Goal: Task Accomplishment & Management: Manage account settings

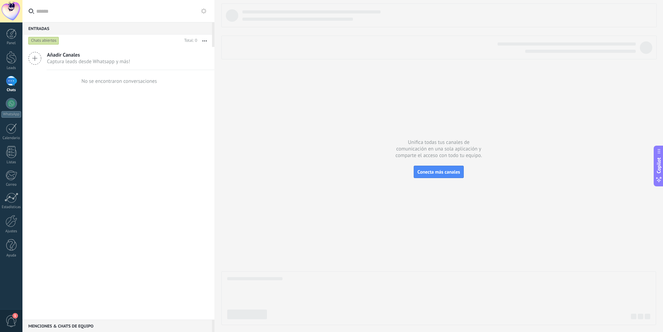
click at [334, 99] on div at bounding box center [438, 164] width 435 height 322
click at [11, 16] on div at bounding box center [11, 11] width 22 height 22
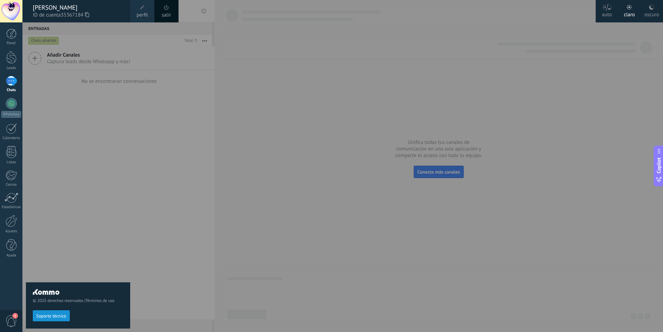
click at [140, 14] on span "perfil" at bounding box center [141, 15] width 11 height 8
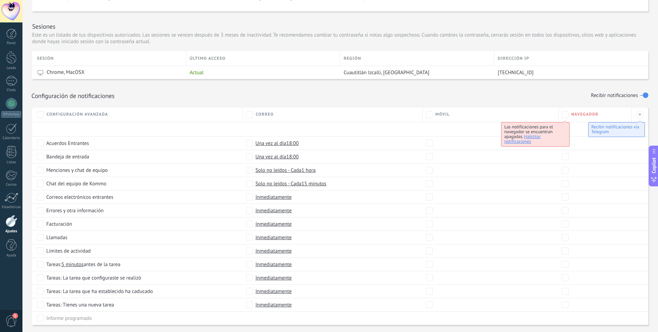
scroll to position [253, 0]
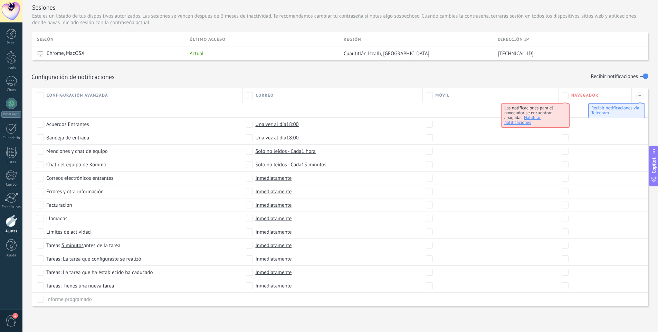
click at [609, 87] on div "Configuración de notificaciones Recibir notificaciones" at bounding box center [340, 74] width 616 height 28
click at [638, 96] on div "+" at bounding box center [639, 95] width 7 height 7
click at [546, 95] on div "Móvil" at bounding box center [490, 95] width 129 height 7
click at [652, 167] on span "Copilot" at bounding box center [653, 166] width 7 height 16
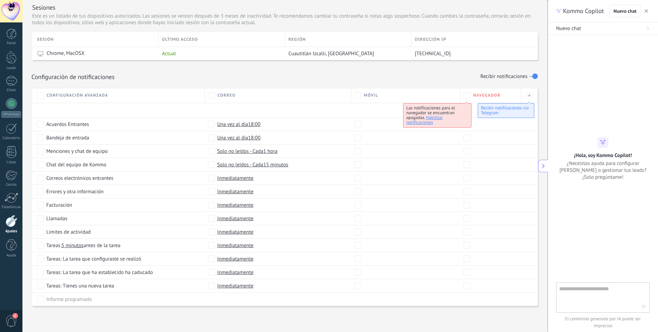
click at [541, 165] on icon at bounding box center [543, 166] width 5 height 5
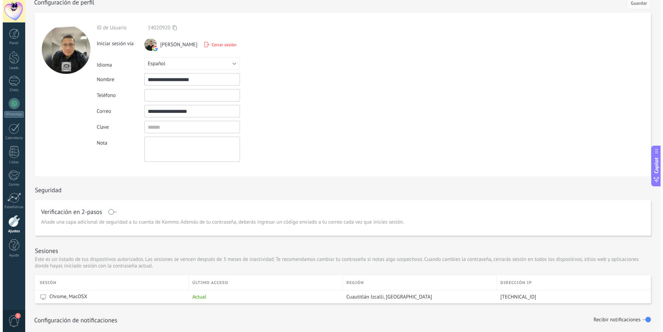
scroll to position [0, 0]
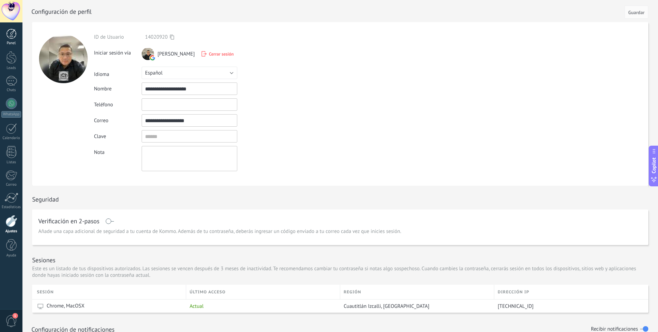
click at [10, 32] on div at bounding box center [11, 34] width 10 height 10
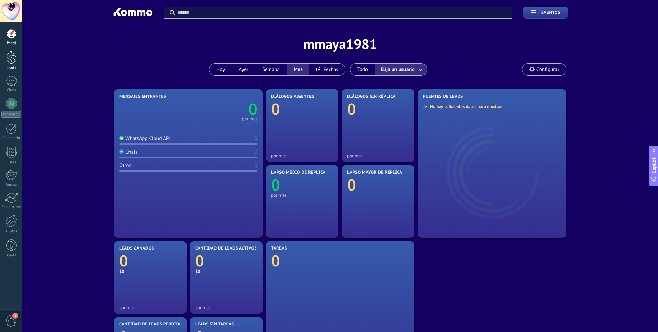
click at [11, 58] on div at bounding box center [11, 57] width 10 height 13
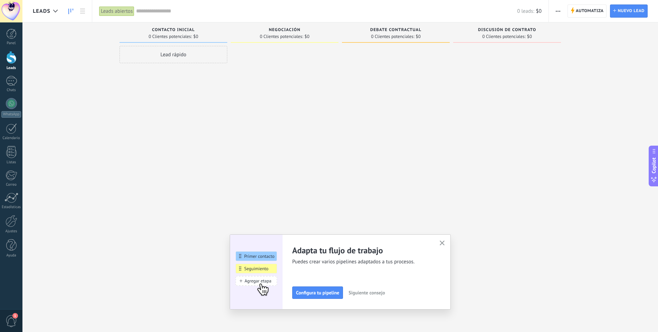
click at [445, 243] on icon "button" at bounding box center [442, 243] width 5 height 5
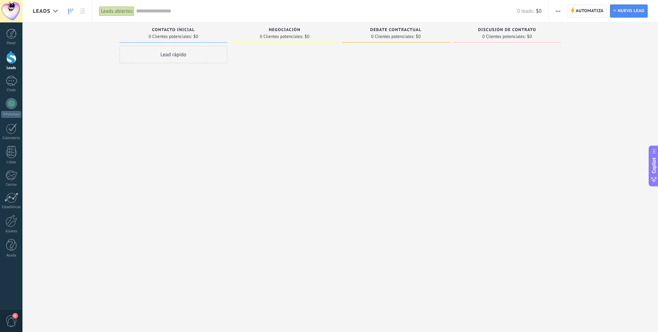
click at [579, 11] on span "Automatiza" at bounding box center [590, 11] width 28 height 12
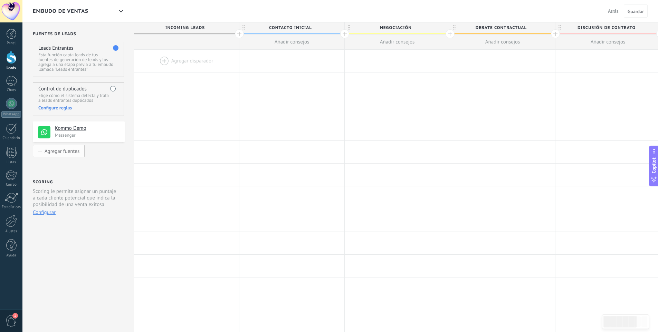
click at [71, 148] on button "Agregar fuentes" at bounding box center [59, 151] width 52 height 12
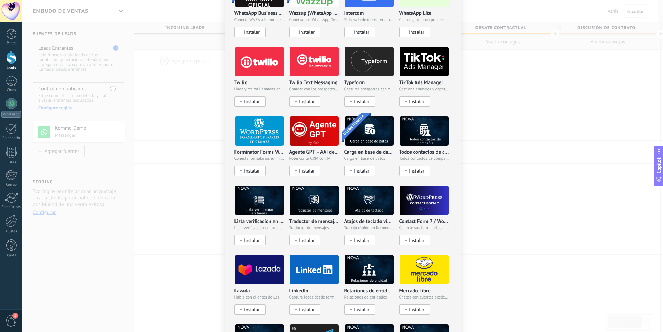
scroll to position [658, 0]
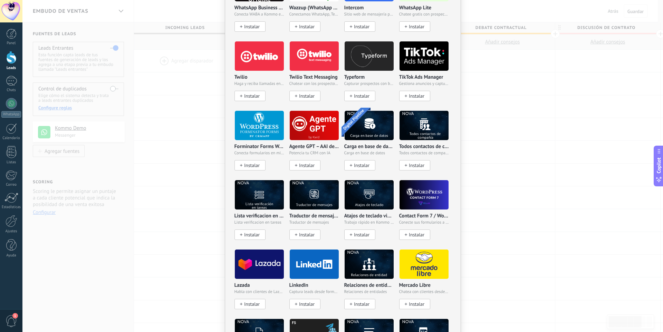
click at [358, 144] on p "Carga en base de datos via NOVA" at bounding box center [369, 147] width 50 height 6
click at [364, 144] on p "Carga en base de datos via NOVA" at bounding box center [369, 147] width 50 height 6
click at [365, 123] on img at bounding box center [369, 125] width 49 height 33
click at [361, 163] on span "Instalar" at bounding box center [362, 166] width 16 height 6
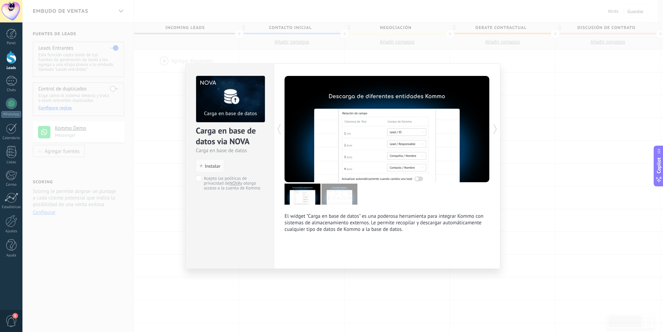
click at [513, 112] on div "Carga en base de datos via NOVA Carga en base de datos install Instalar Acepto …" at bounding box center [342, 166] width 641 height 332
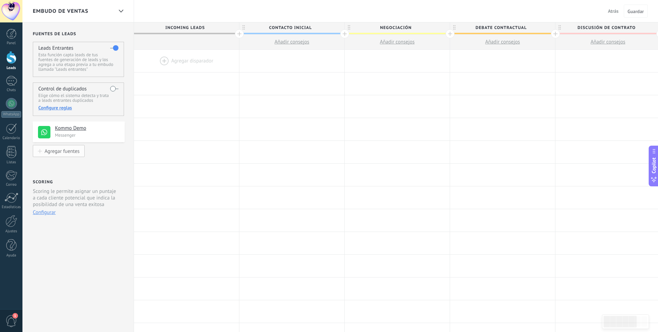
click at [61, 154] on div "Agregar fuentes" at bounding box center [62, 151] width 35 height 6
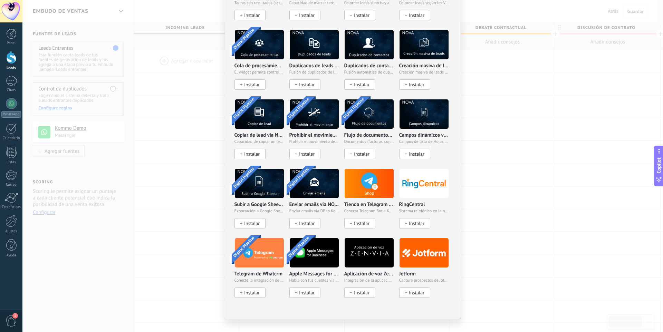
scroll to position [1297, 0]
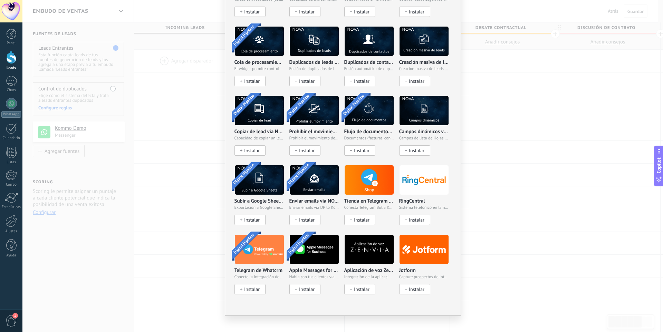
click at [308, 199] on p "Enviar emails via NOVA" at bounding box center [314, 202] width 50 height 6
click at [305, 215] on button "Instalar" at bounding box center [304, 220] width 31 height 10
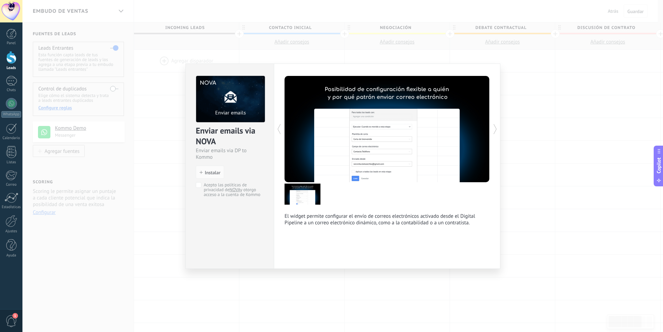
click at [527, 82] on div "Enviar emails via NOVA Enviar emails via DP to Kommo install Instalar Acepto la…" at bounding box center [342, 166] width 641 height 332
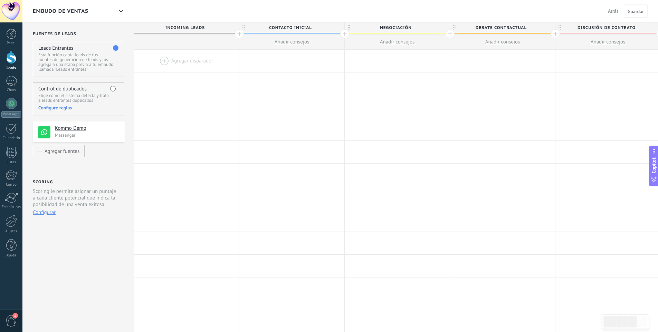
click at [71, 129] on h4 "Kommo Demo" at bounding box center [87, 128] width 65 height 7
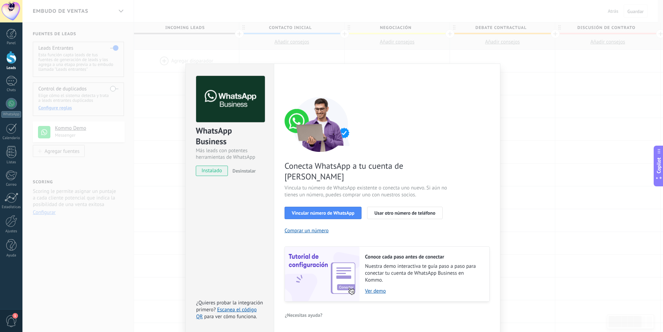
click at [105, 151] on div "WhatsApp Business Más leads con potentes herramientas de WhatsApp instalado Des…" at bounding box center [342, 166] width 641 height 332
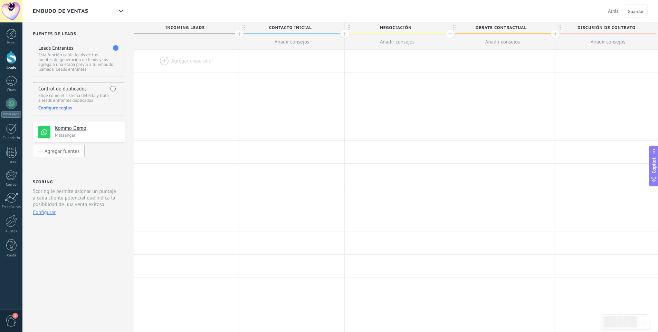
click at [69, 151] on div "Agregar fuentes" at bounding box center [62, 151] width 35 height 6
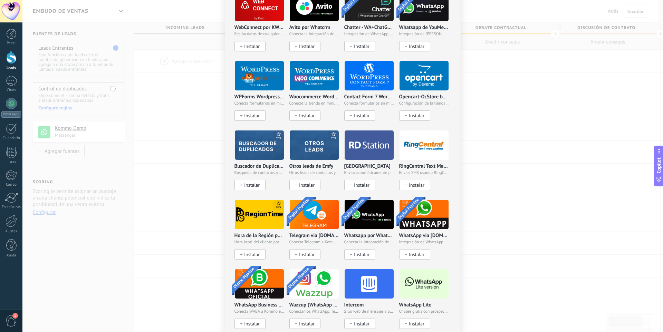
scroll to position [359, 0]
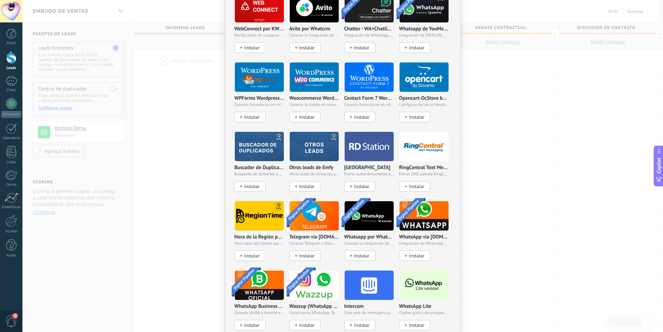
click at [361, 184] on span "Instalar" at bounding box center [362, 187] width 16 height 6
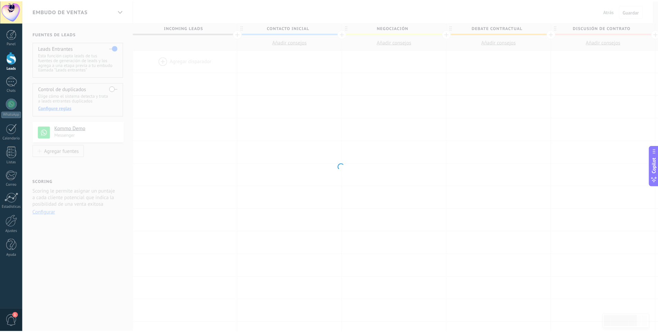
scroll to position [0, 0]
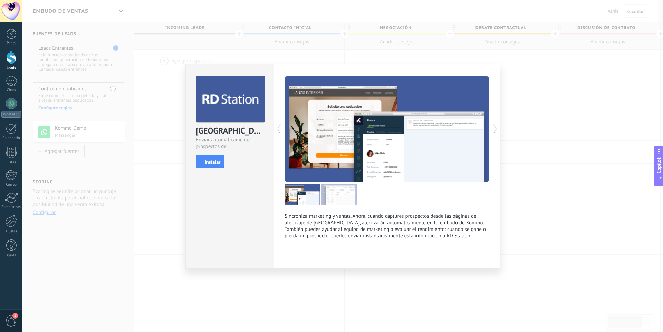
click at [511, 76] on div "RD Station Enviar automáticamente prospectos de RD Station install Instalar Sin…" at bounding box center [342, 166] width 641 height 332
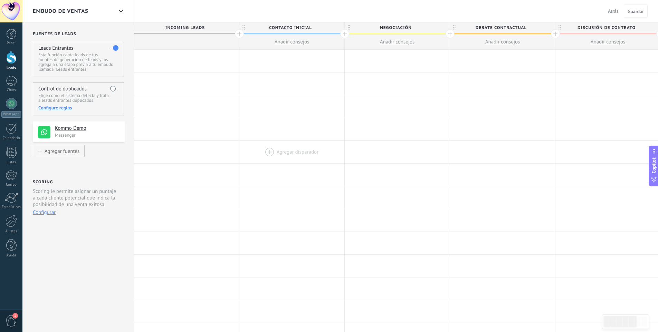
drag, startPoint x: 321, startPoint y: 144, endPoint x: 228, endPoint y: 149, distance: 92.7
click at [239, 149] on div at bounding box center [291, 152] width 105 height 22
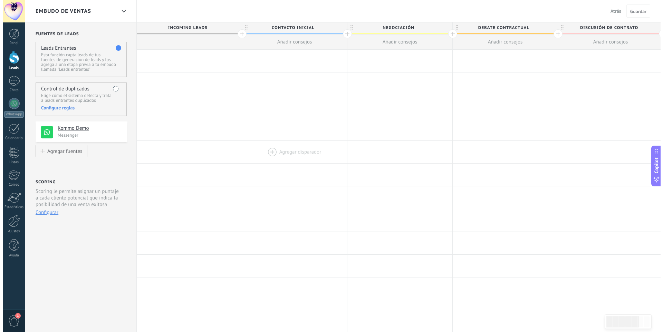
scroll to position [0, 93]
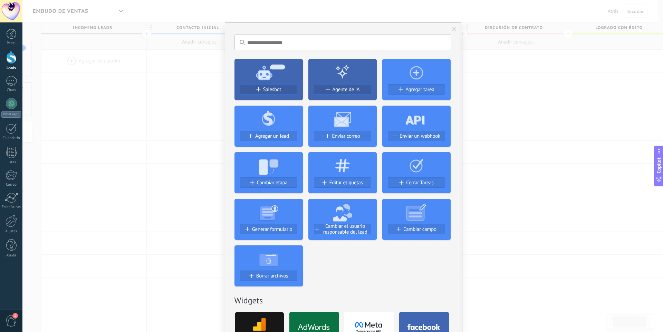
click at [317, 274] on div "Salesbot Agente de IA Agregar tarea Agregar un lead Enviar correo Enviar un web…" at bounding box center [342, 170] width 217 height 233
click at [318, 269] on div "Salesbot Agente de IA Agregar tarea Agregar un lead Enviar correo Enviar un web…" at bounding box center [342, 170] width 217 height 233
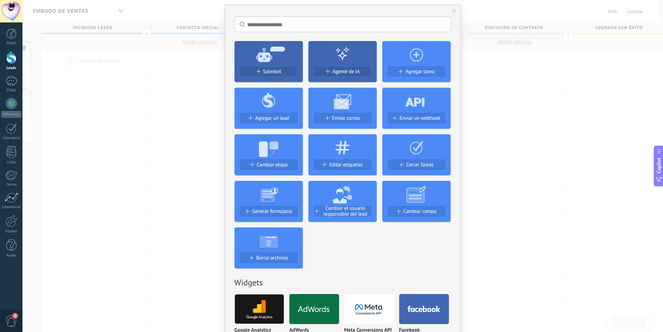
scroll to position [18, 0]
click at [422, 119] on span "Enviar un webhook" at bounding box center [420, 119] width 41 height 6
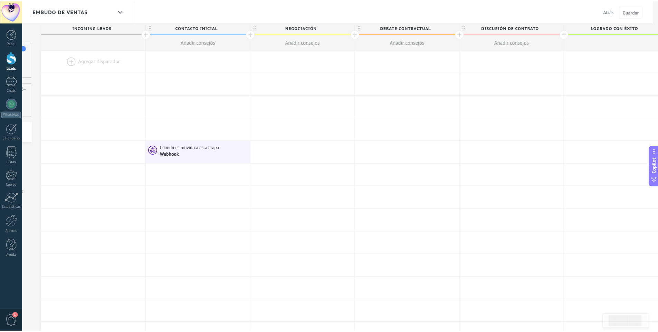
scroll to position [0, 0]
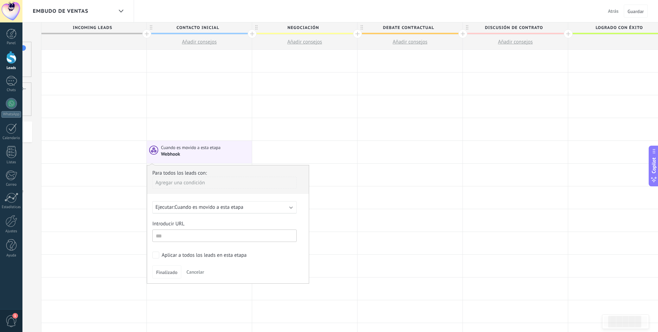
click at [205, 210] on span "Cuando es movido a esta etapa" at bounding box center [208, 207] width 69 height 7
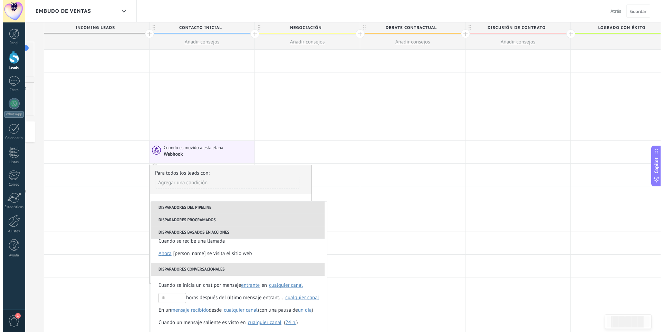
scroll to position [151, 0]
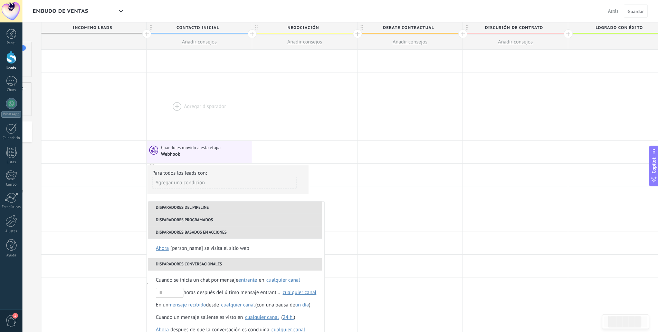
click at [229, 113] on div at bounding box center [199, 106] width 105 height 22
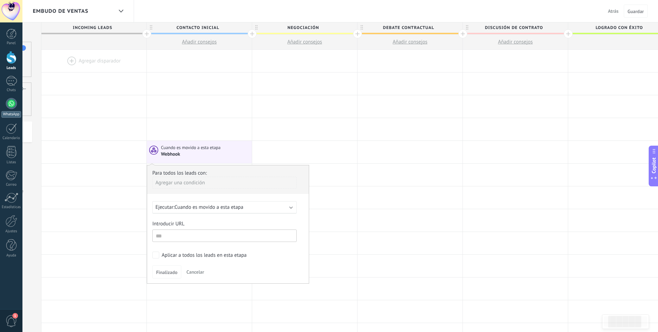
click at [12, 106] on div at bounding box center [11, 103] width 11 height 11
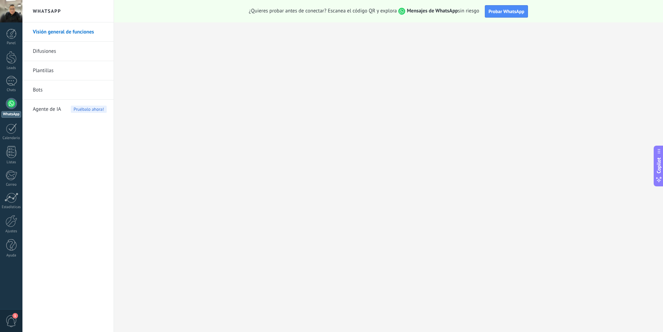
click at [11, 106] on div at bounding box center [11, 103] width 11 height 11
click at [12, 82] on div at bounding box center [11, 81] width 11 height 10
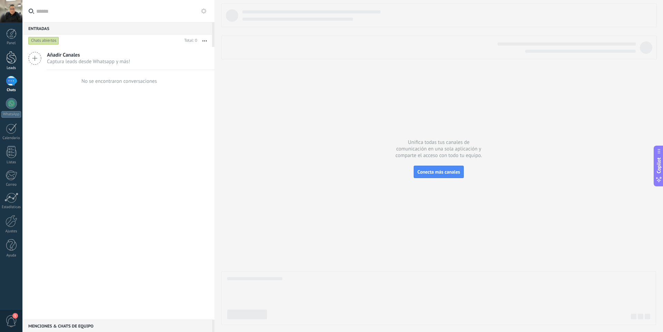
click at [12, 61] on div at bounding box center [11, 57] width 10 height 13
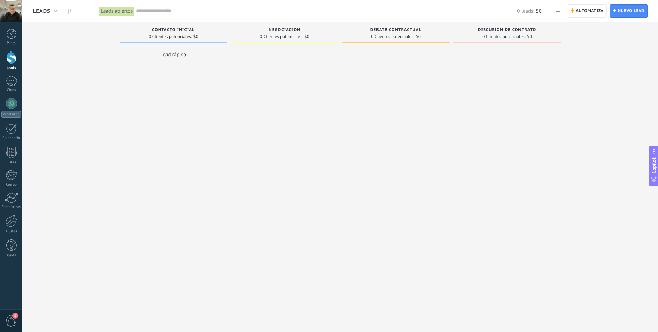
click at [80, 12] on icon at bounding box center [82, 11] width 5 height 5
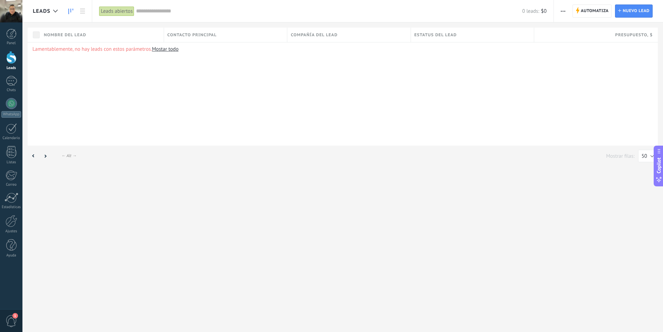
click at [73, 15] on link at bounding box center [71, 10] width 12 height 13
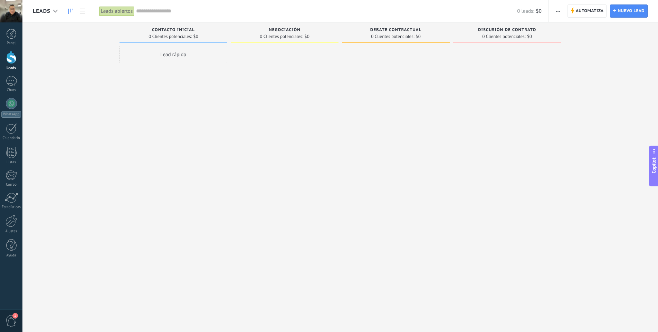
click at [554, 10] on button "button" at bounding box center [558, 10] width 10 height 13
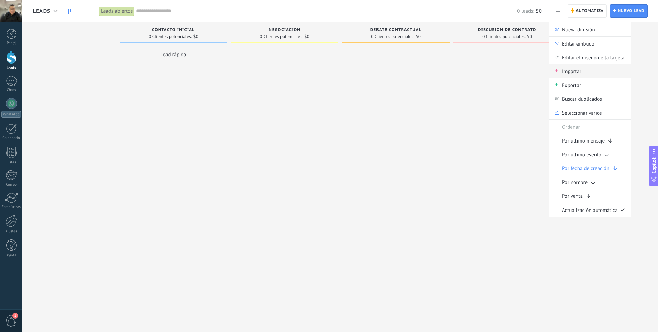
click at [577, 72] on span "Importar" at bounding box center [571, 71] width 19 height 14
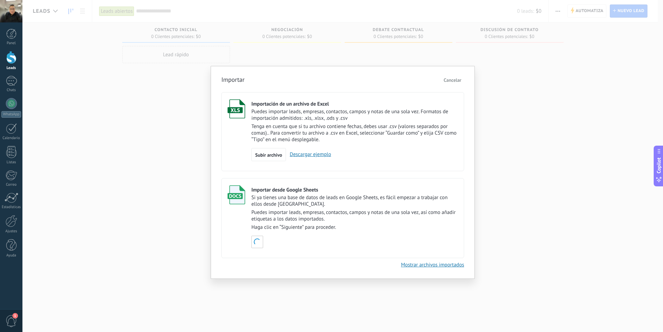
click at [306, 155] on link "Descargar ejemplo" at bounding box center [308, 154] width 45 height 7
click at [480, 66] on div "Importar Cancelar Importación de un archivo de Excel Puedes importar leads, emp…" at bounding box center [342, 166] width 641 height 332
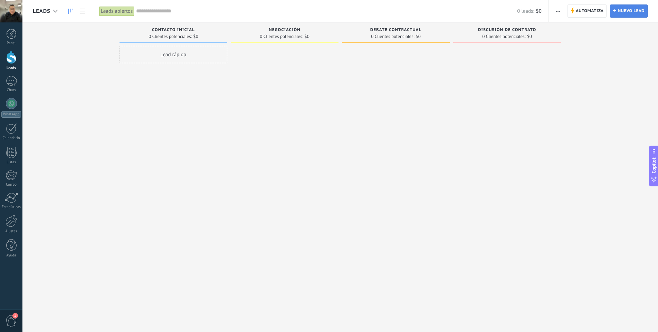
click at [629, 11] on span "Nuevo lead" at bounding box center [630, 11] width 27 height 12
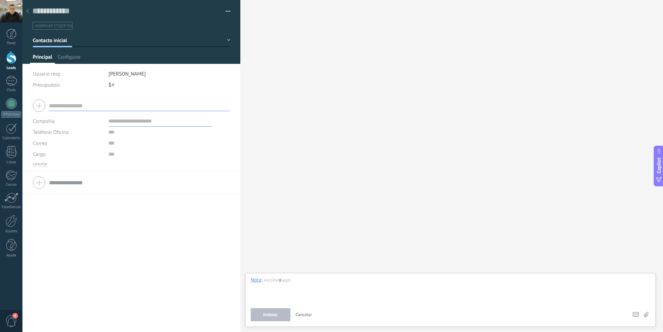
click at [32, 9] on div at bounding box center [28, 11] width 10 height 13
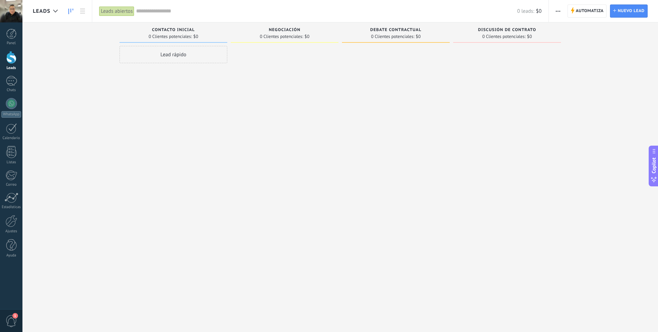
click at [556, 14] on span "button" at bounding box center [558, 10] width 4 height 13
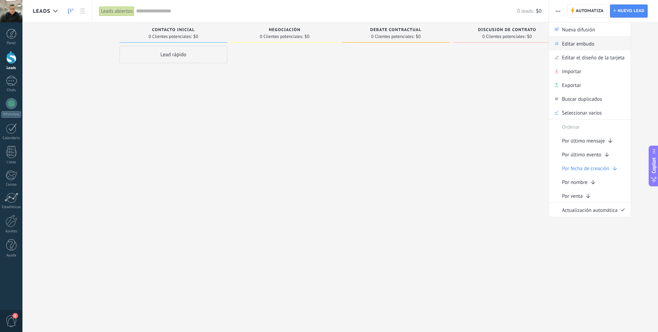
click at [576, 46] on span "Editar embudo" at bounding box center [578, 44] width 32 height 14
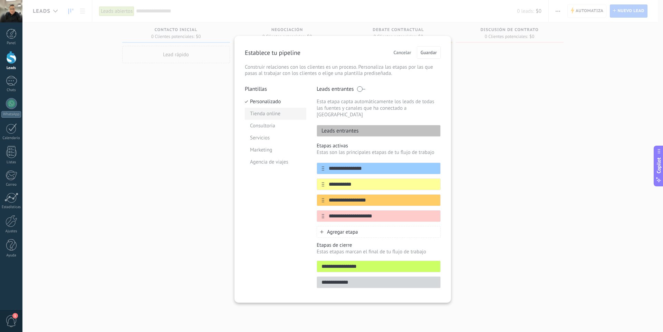
click at [275, 113] on li "Tienda online" at bounding box center [275, 114] width 61 height 12
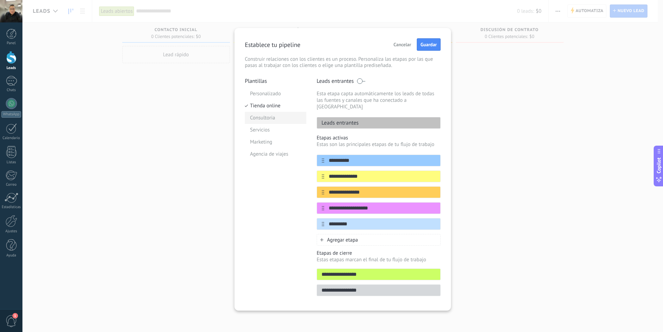
click at [268, 118] on li "Consultoria" at bounding box center [275, 118] width 61 height 12
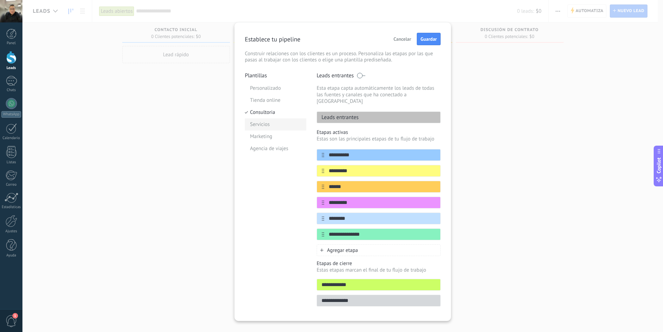
click at [265, 122] on li "Servicios" at bounding box center [275, 124] width 61 height 12
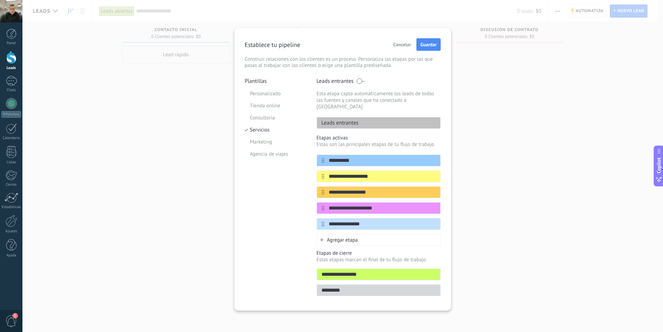
click at [397, 43] on span "Cancelar" at bounding box center [402, 44] width 18 height 5
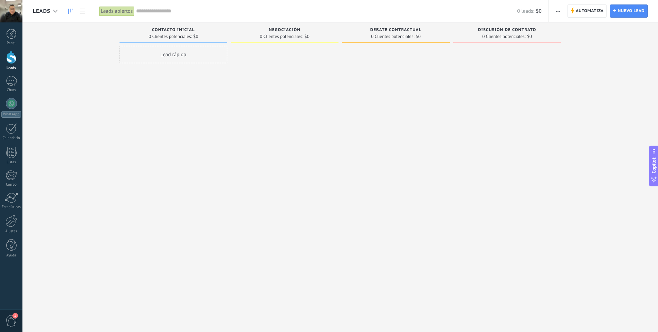
click at [558, 10] on span "button" at bounding box center [558, 10] width 4 height 13
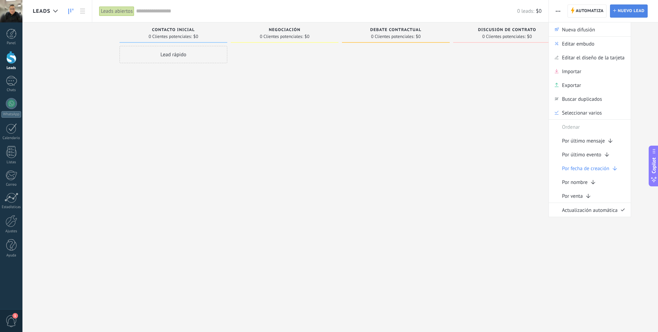
click at [616, 12] on link "Lead Nuevo lead" at bounding box center [629, 10] width 38 height 13
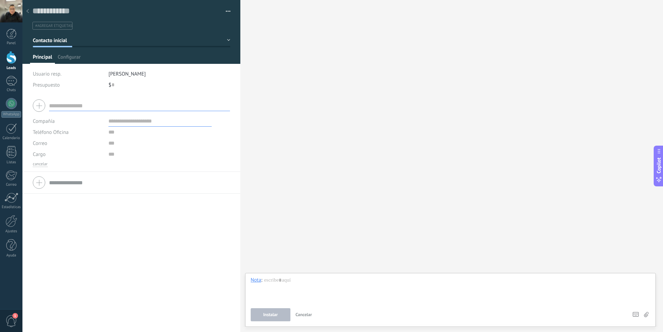
click at [37, 104] on div at bounding box center [131, 105] width 197 height 17
click at [40, 106] on div at bounding box center [131, 105] width 197 height 17
click at [59, 105] on input "text" at bounding box center [139, 105] width 181 height 11
click at [111, 133] on input "text" at bounding box center [159, 132] width 103 height 11
click at [108, 147] on input "text" at bounding box center [159, 143] width 103 height 11
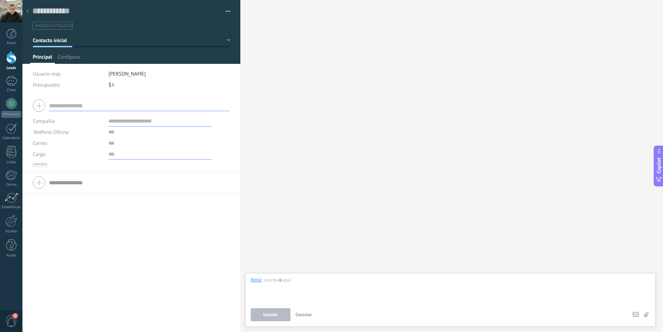
click at [108, 158] on input "text" at bounding box center [159, 154] width 103 height 11
click at [39, 180] on div at bounding box center [131, 182] width 197 height 17
click at [61, 60] on span "Configurar" at bounding box center [69, 59] width 23 height 10
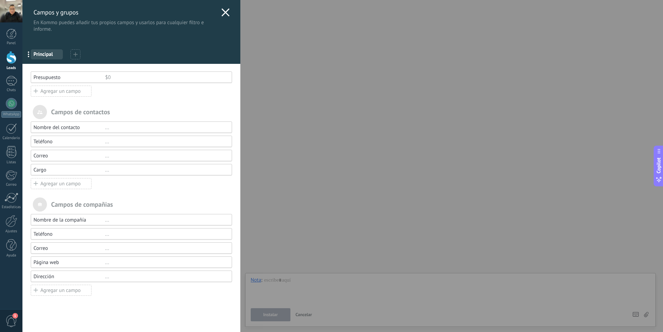
click at [56, 288] on div "Agregar un campo" at bounding box center [61, 290] width 61 height 11
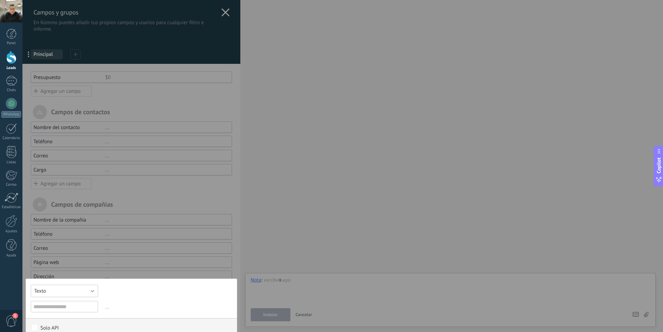
click at [70, 291] on button "Texto" at bounding box center [64, 291] width 67 height 12
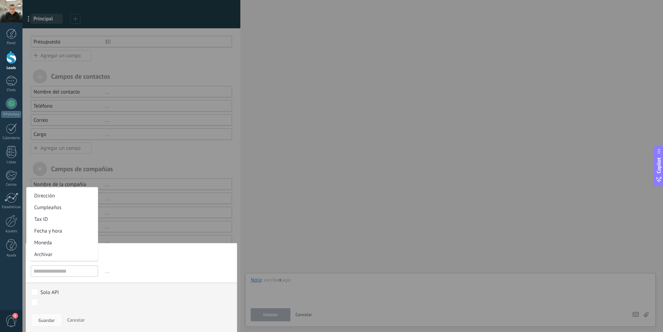
scroll to position [36, 0]
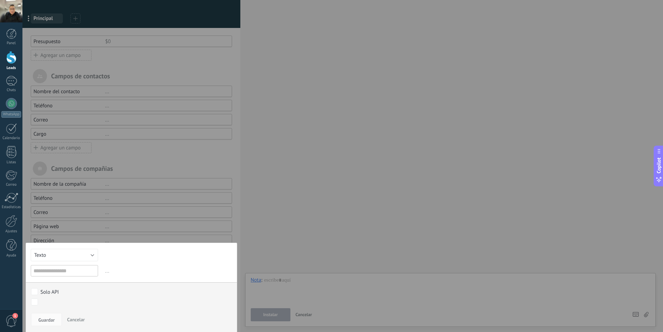
click at [134, 263] on div "Texto Número Interruptor Selección Multiselección Día URL Texto Largo Interrupt…" at bounding box center [132, 288] width 212 height 90
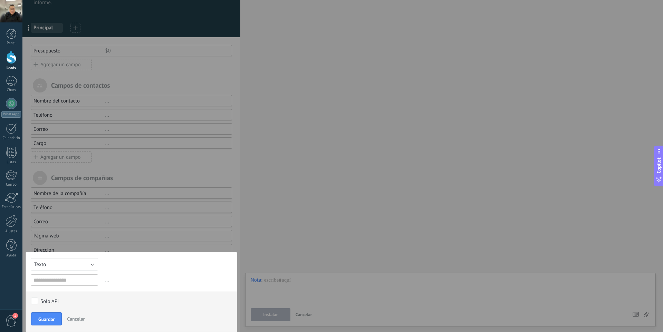
scroll to position [26, 0]
click at [73, 317] on span "Cancelar" at bounding box center [76, 320] width 18 height 6
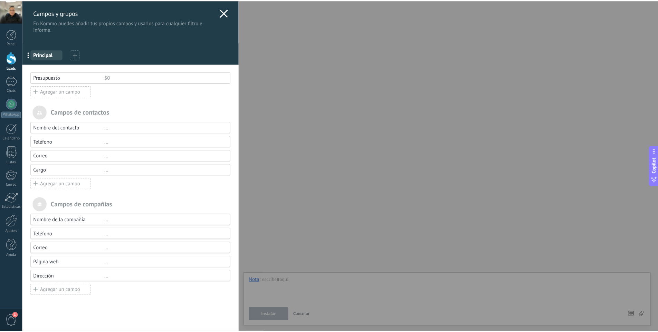
scroll to position [0, 0]
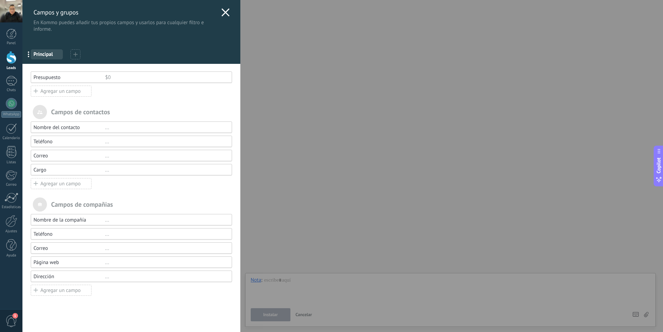
click at [221, 16] on icon at bounding box center [225, 12] width 8 height 8
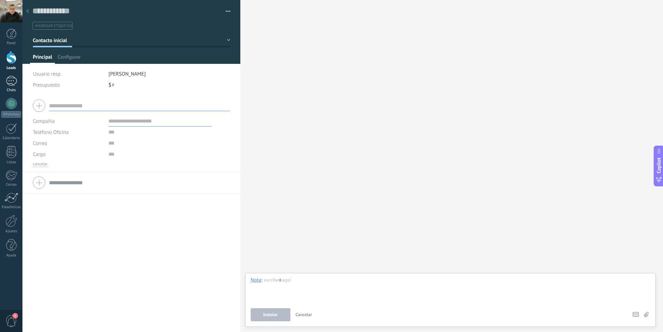
click at [9, 83] on div at bounding box center [11, 81] width 11 height 10
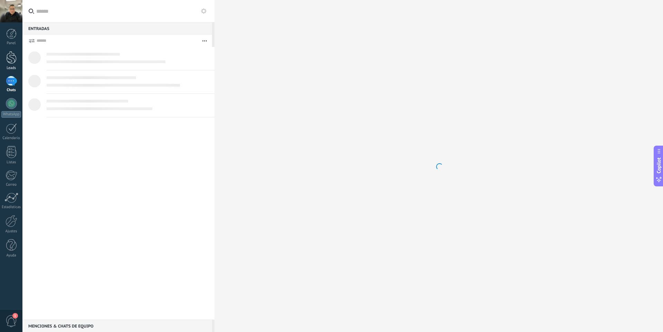
click at [11, 57] on div at bounding box center [11, 57] width 10 height 13
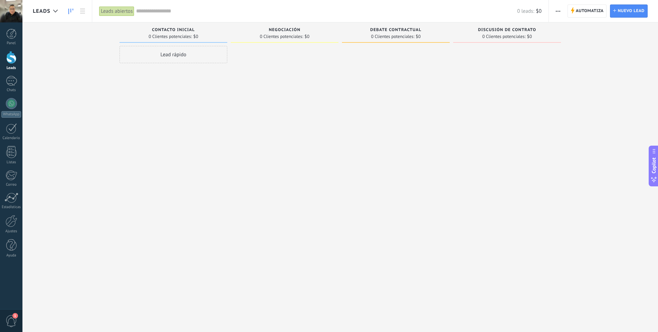
click at [200, 55] on div "Lead rápido" at bounding box center [173, 54] width 108 height 17
click at [221, 147] on icon "button" at bounding box center [221, 147] width 5 height 5
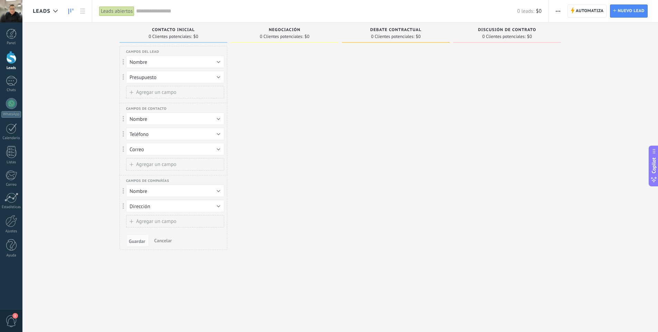
click at [186, 91] on button "Agregar un campo" at bounding box center [175, 92] width 98 height 12
click at [188, 91] on button "Etiquetas" at bounding box center [175, 92] width 98 height 12
click at [188, 91] on span "Etiquetas" at bounding box center [172, 92] width 100 height 7
click at [178, 160] on button "Agregar un campo" at bounding box center [175, 163] width 98 height 12
click at [178, 160] on button "Etiquetas" at bounding box center [175, 163] width 98 height 12
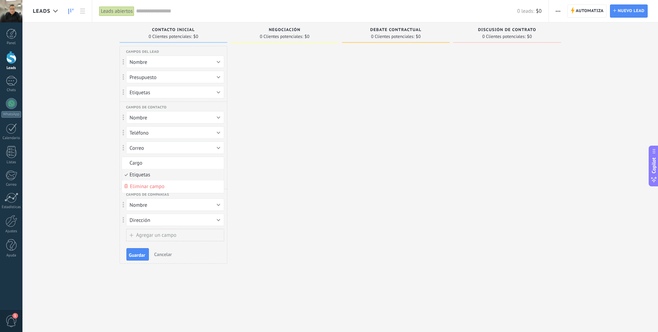
click at [178, 160] on span "Cargo" at bounding box center [172, 163] width 100 height 7
click at [143, 180] on span "Agregar un campo" at bounding box center [156, 178] width 40 height 5
click at [143, 180] on span "Etiquetas" at bounding box center [140, 178] width 21 height 7
click at [143, 179] on span "Etiquetas" at bounding box center [172, 178] width 100 height 7
click at [130, 233] on icon at bounding box center [132, 234] width 4 height 4
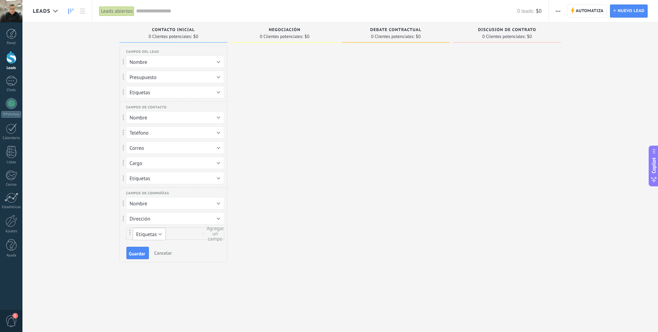
click at [155, 236] on span "Etiquetas" at bounding box center [146, 234] width 21 height 7
click at [155, 246] on li "Correo" at bounding box center [146, 243] width 37 height 10
click at [101, 217] on div "Leads Entrantes Solicitudes: 0 0 0 0 0 0 0 0 0 Contacto inicial 0 Clientes pote…" at bounding box center [345, 155] width 625 height 266
click at [293, 33] on div "Negociación" at bounding box center [284, 31] width 101 height 6
click at [9, 203] on link "Estadísticas" at bounding box center [11, 201] width 22 height 17
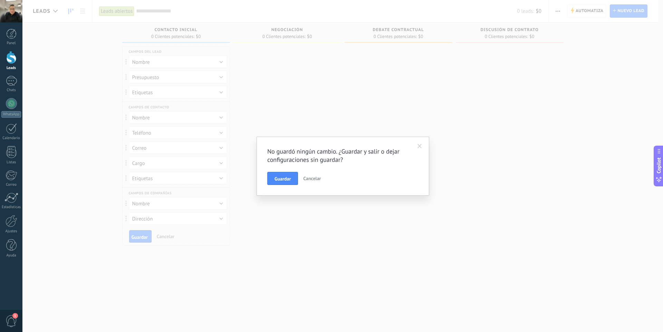
click at [313, 176] on span "Cancelar" at bounding box center [312, 178] width 18 height 6
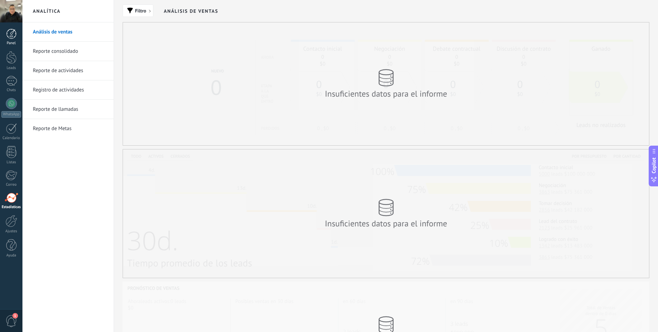
click at [12, 32] on div at bounding box center [11, 34] width 10 height 10
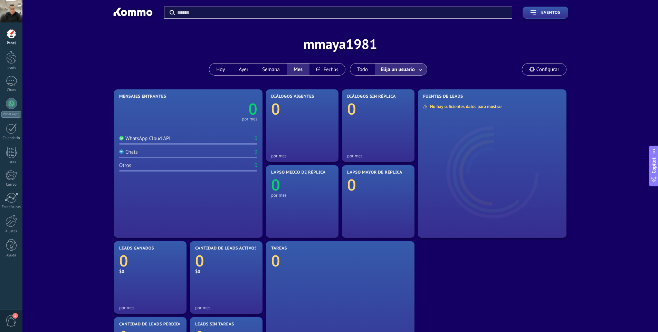
click at [535, 66] on span "Configurar" at bounding box center [544, 70] width 44 height 12
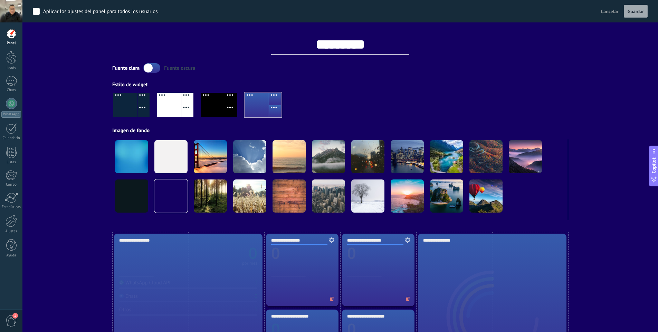
click at [538, 56] on div "Aplicar los ajustes del panel para todos los usuarios Cancelar Guardar ********…" at bounding box center [340, 110] width 456 height 220
click at [600, 12] on button "Cancelar" at bounding box center [609, 11] width 23 height 10
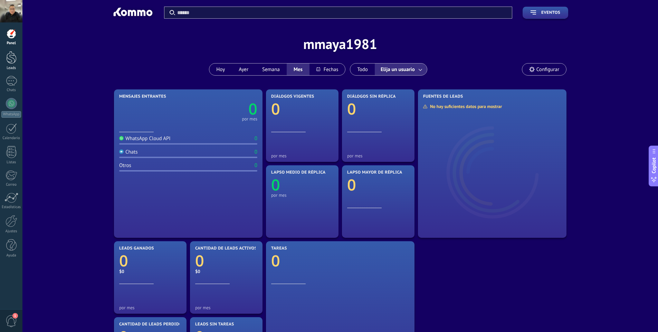
click at [22, 64] on link "Leads" at bounding box center [11, 60] width 22 height 19
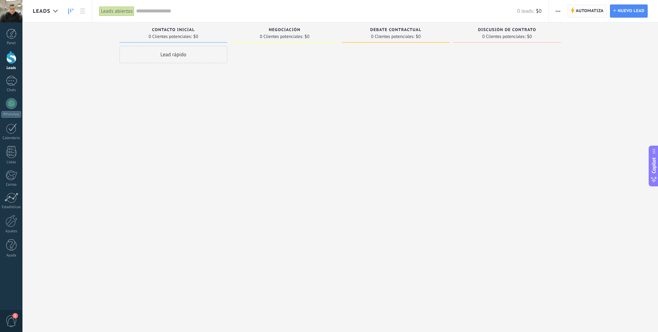
click at [579, 13] on span "Automatiza" at bounding box center [590, 11] width 28 height 12
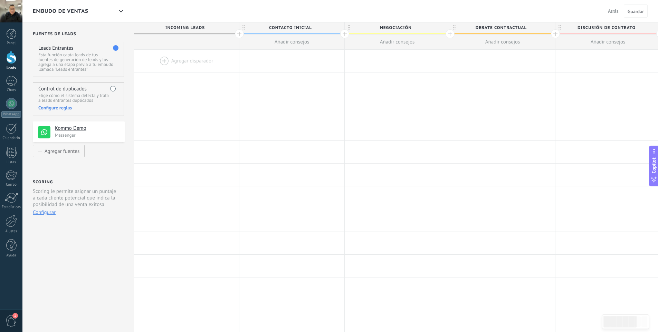
click at [114, 88] on label at bounding box center [114, 88] width 8 height 11
click at [62, 106] on div "Configure reglas" at bounding box center [78, 108] width 80 height 6
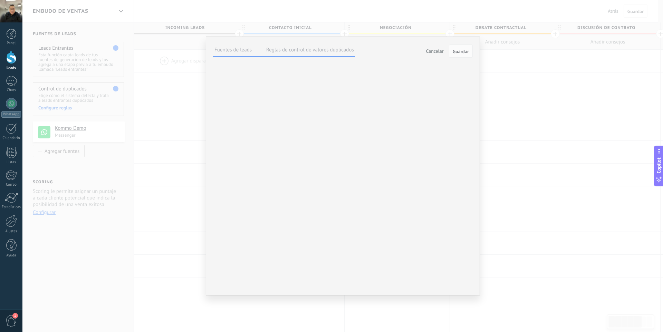
click at [435, 49] on span "Cancelar" at bounding box center [435, 51] width 18 height 6
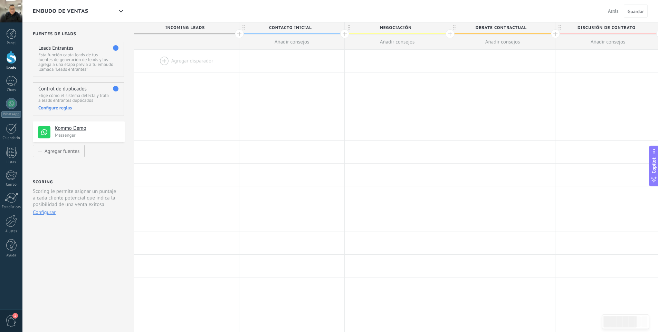
click at [46, 213] on button "Configurar" at bounding box center [44, 212] width 23 height 7
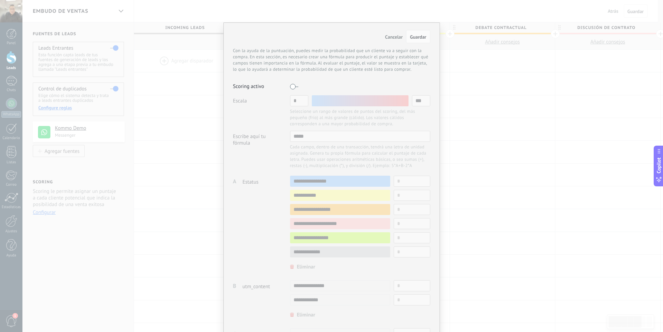
click at [389, 38] on span "Cancelar" at bounding box center [394, 37] width 18 height 6
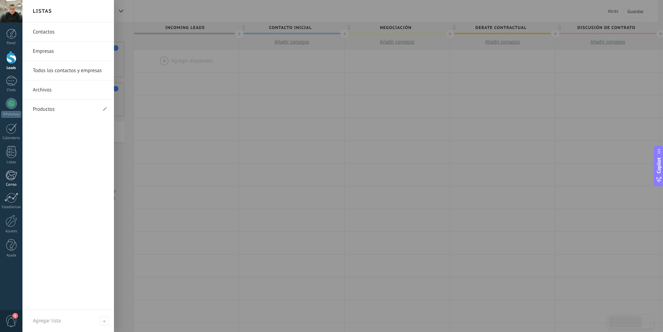
click at [10, 174] on div at bounding box center [11, 175] width 11 height 10
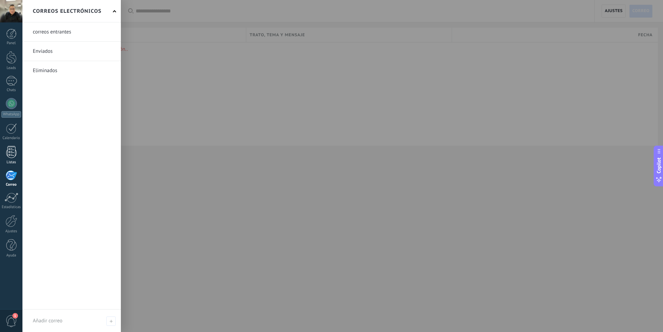
click at [13, 150] on div at bounding box center [11, 152] width 10 height 12
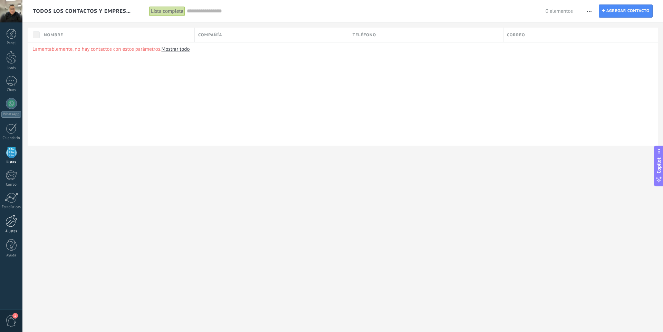
click at [12, 222] on div at bounding box center [12, 221] width 12 height 12
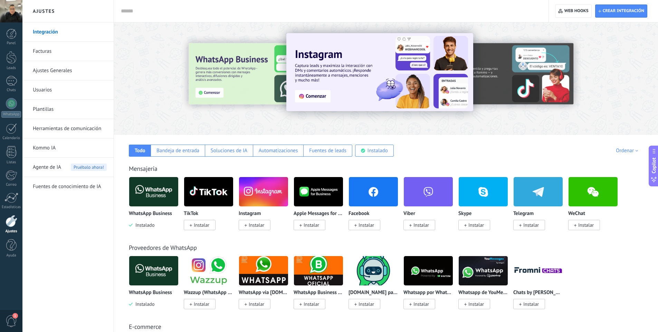
click at [345, 118] on div at bounding box center [386, 76] width 544 height 99
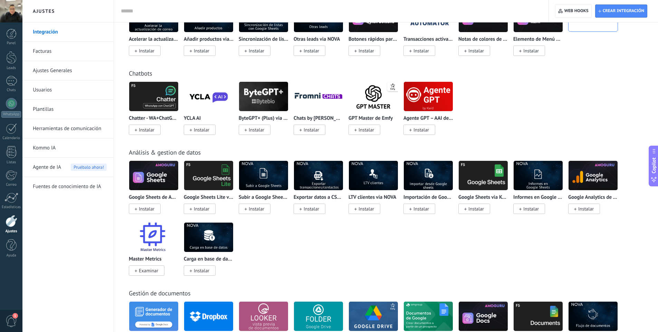
scroll to position [1416, 0]
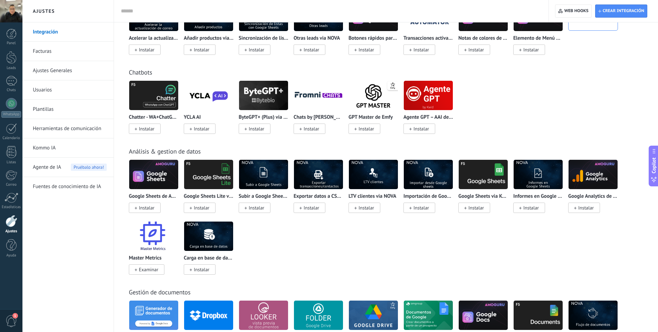
click at [217, 243] on img at bounding box center [208, 236] width 49 height 33
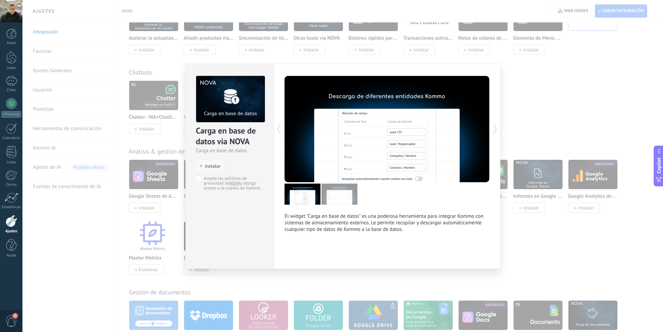
click at [215, 165] on span "Instalar" at bounding box center [213, 166] width 16 height 5
click at [209, 165] on span "Instalar" at bounding box center [213, 166] width 16 height 5
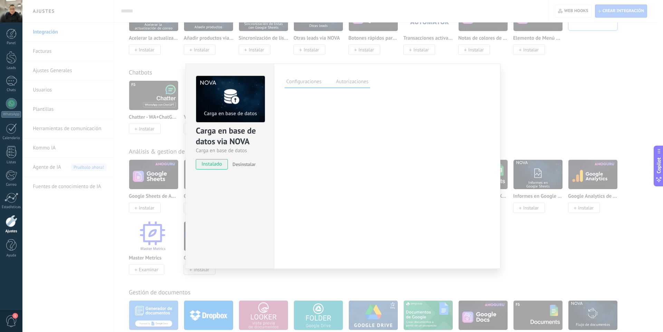
click at [344, 83] on label "Autorizaciones" at bounding box center [352, 83] width 36 height 10
click at [312, 82] on label "Configuraciones" at bounding box center [304, 83] width 39 height 10
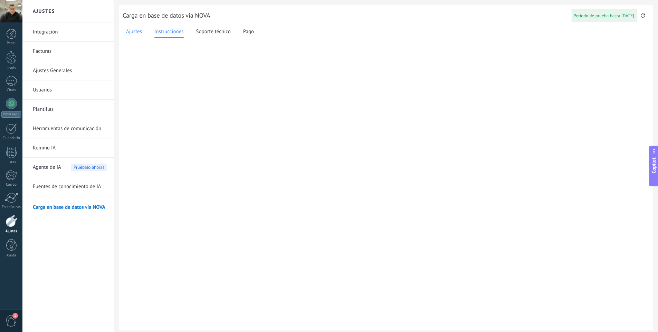
click at [139, 31] on span "Ajustes" at bounding box center [134, 32] width 16 height 8
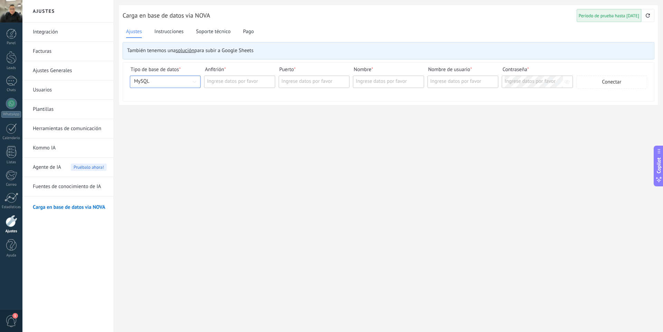
click at [171, 80] on input at bounding box center [165, 82] width 71 height 8
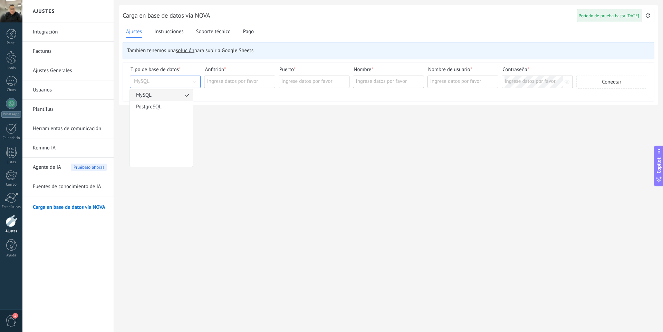
click at [177, 65] on li "Tipo de base de datos * MySQL Anfitrión * Ingrese datos por favor Puerto * Ingr…" at bounding box center [388, 82] width 531 height 39
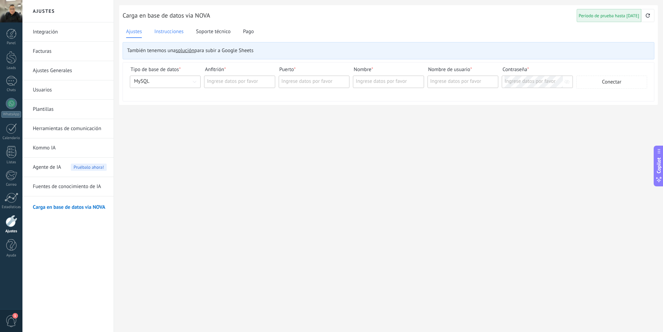
click at [170, 31] on span "Instrucciones" at bounding box center [168, 32] width 29 height 8
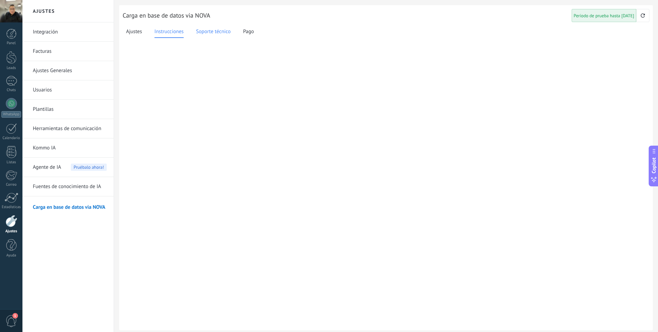
click at [203, 32] on span "Soporte técnico" at bounding box center [213, 32] width 35 height 8
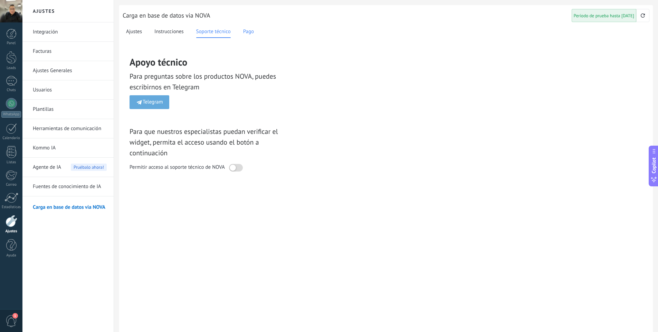
click at [245, 33] on span "Pago" at bounding box center [248, 32] width 11 height 8
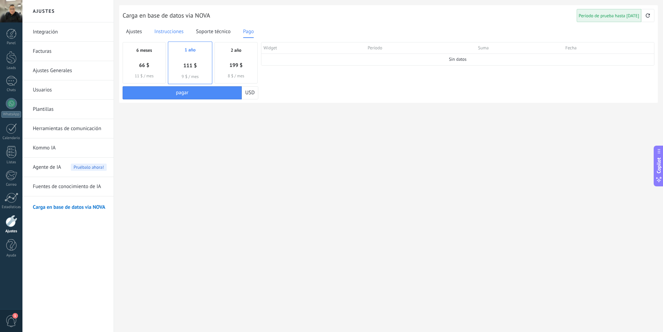
click at [173, 30] on span "Instrucciones" at bounding box center [168, 32] width 29 height 8
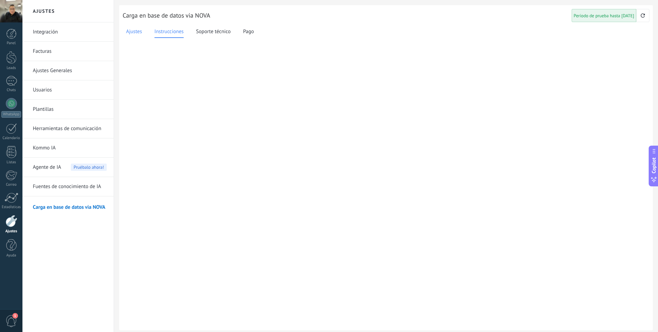
click at [135, 31] on span "Ajustes" at bounding box center [134, 32] width 16 height 8
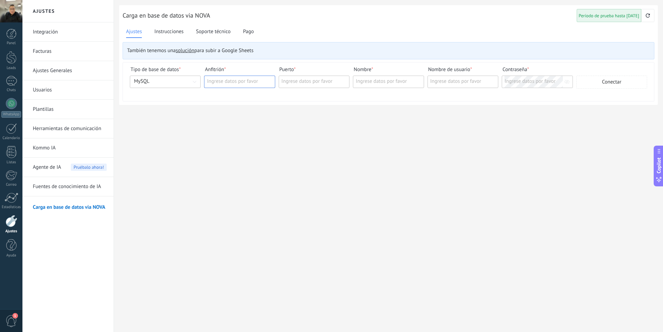
click at [220, 81] on input "text" at bounding box center [239, 82] width 65 height 12
click at [648, 14] on icon "button" at bounding box center [648, 15] width 6 height 6
click at [11, 223] on div at bounding box center [12, 221] width 12 height 12
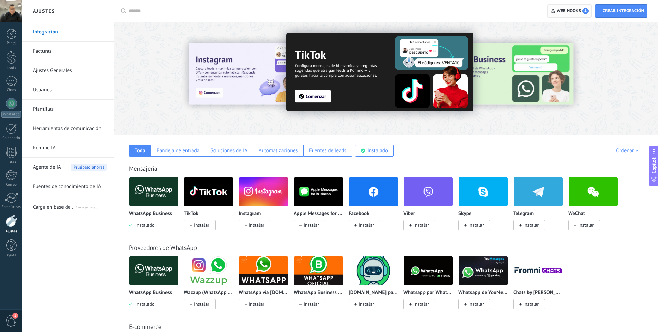
click at [569, 12] on span "Web hooks 1" at bounding box center [573, 11] width 32 height 6
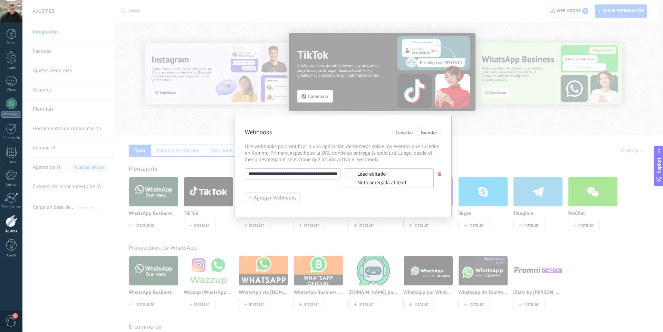
click at [319, 177] on input "**********" at bounding box center [293, 174] width 96 height 11
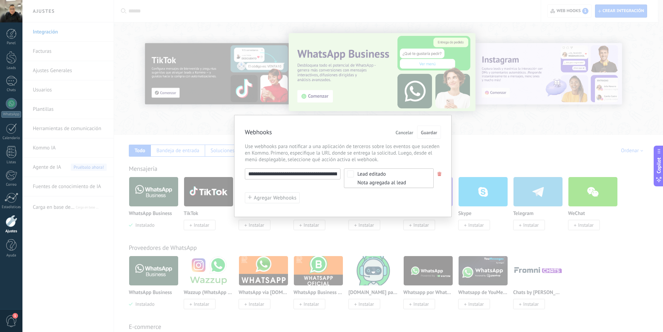
click at [319, 177] on input "**********" at bounding box center [293, 174] width 96 height 11
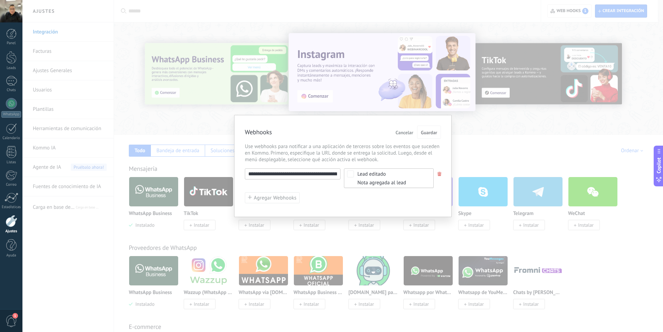
click at [313, 177] on input "**********" at bounding box center [293, 174] width 96 height 11
drag, startPoint x: 313, startPoint y: 177, endPoint x: 381, endPoint y: 181, distance: 68.1
click at [381, 181] on div "**********" at bounding box center [343, 179] width 196 height 20
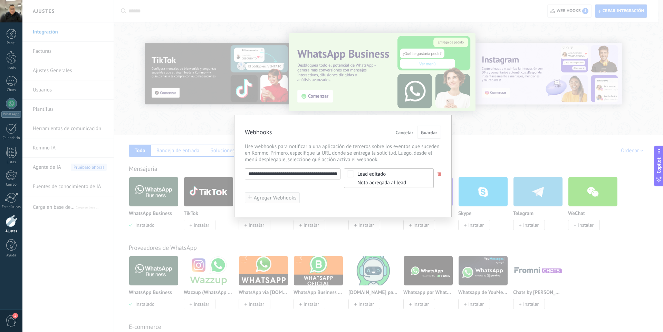
click at [275, 200] on span "Agregar Webhooks" at bounding box center [275, 197] width 43 height 5
click at [275, 200] on button "Agregar Webhooks" at bounding box center [272, 197] width 55 height 11
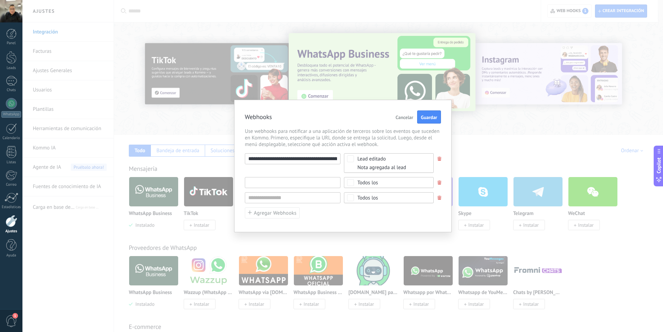
click at [278, 181] on input "text" at bounding box center [293, 182] width 96 height 11
type input "********"
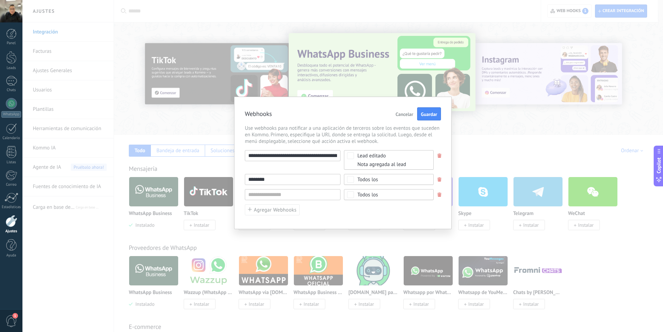
click at [312, 174] on input "********" at bounding box center [293, 179] width 96 height 11
click at [393, 181] on span "Todos los" at bounding box center [390, 179] width 67 height 5
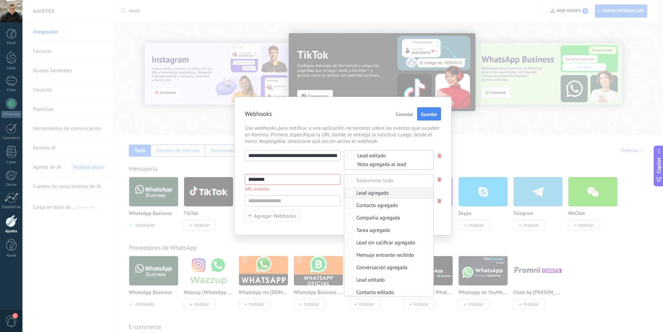
click at [369, 195] on div "Lead agregado" at bounding box center [372, 193] width 32 height 7
click at [323, 218] on div "**********" at bounding box center [343, 186] width 196 height 72
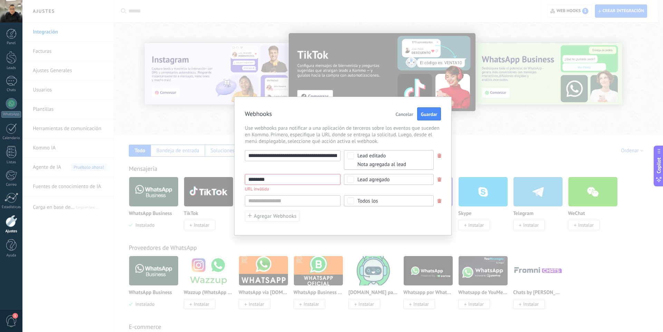
click at [316, 177] on input "********" at bounding box center [293, 179] width 96 height 11
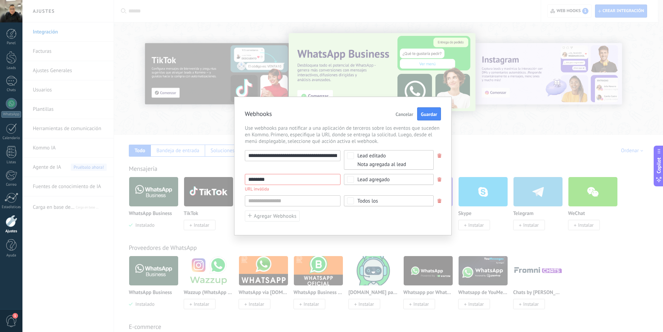
click at [301, 167] on div "**********" at bounding box center [343, 160] width 196 height 20
click at [301, 178] on input "********" at bounding box center [293, 179] width 96 height 11
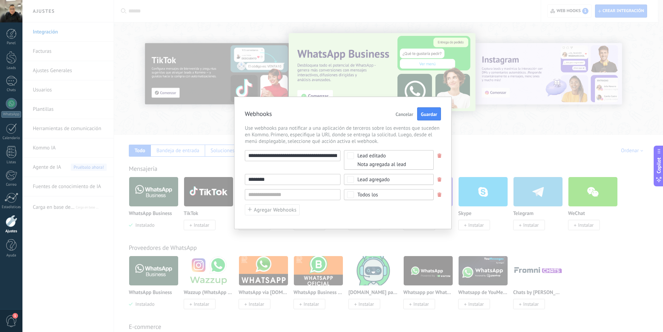
click at [353, 163] on div "Lead editado Nota agregada al lead" at bounding box center [389, 160] width 90 height 20
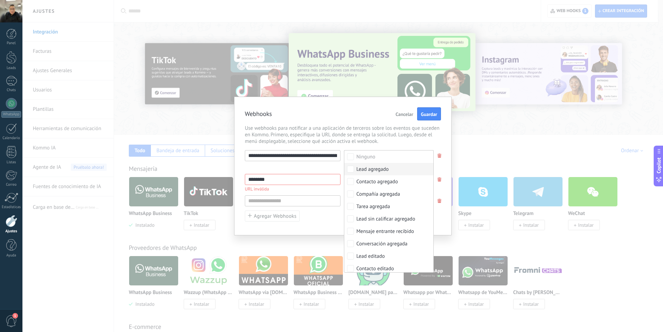
click at [309, 167] on div "**********" at bounding box center [343, 160] width 196 height 20
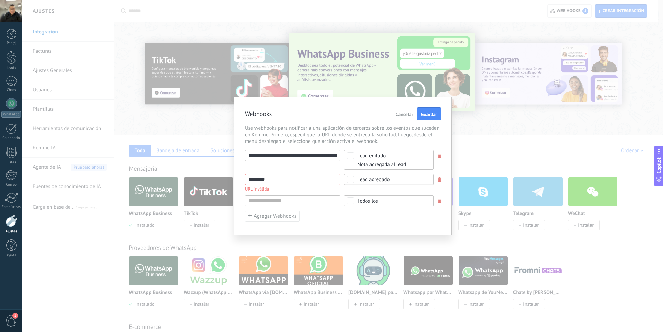
click at [441, 181] on div "**********" at bounding box center [343, 166] width 218 height 139
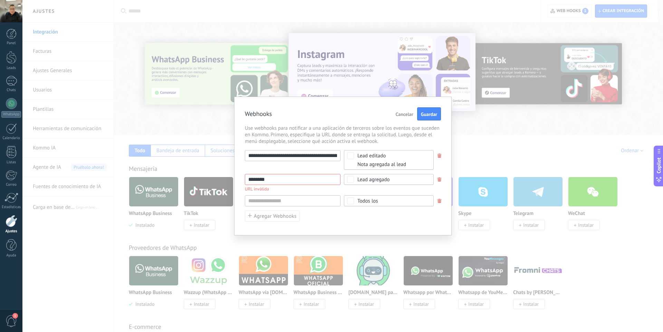
click at [440, 179] on span at bounding box center [440, 180] width 4 height 4
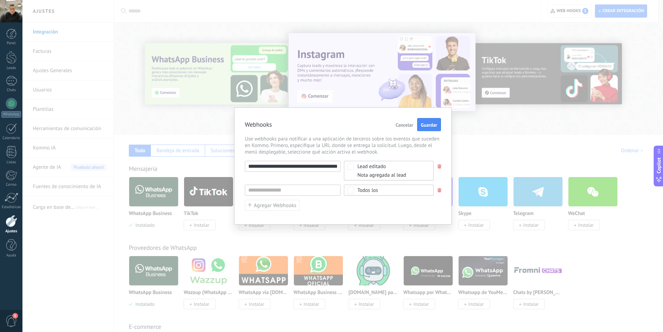
click at [441, 191] on span at bounding box center [440, 190] width 4 height 4
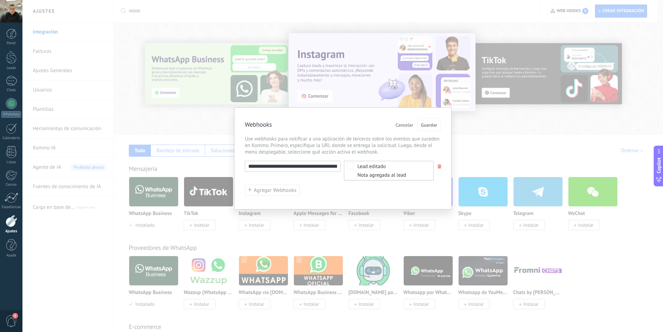
click at [414, 172] on span "Lead editado Nota agregada al lead" at bounding box center [390, 171] width 67 height 14
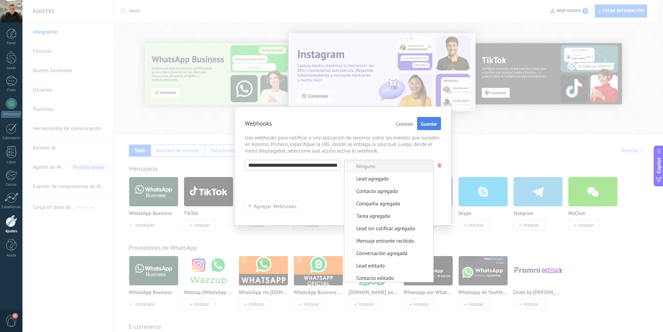
click at [430, 125] on span "Guardar" at bounding box center [429, 124] width 16 height 5
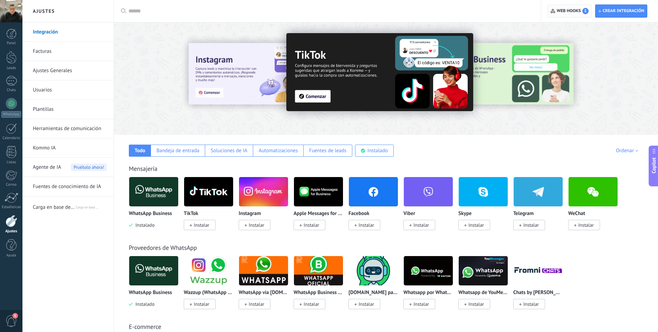
click at [563, 10] on span "Web hooks 1" at bounding box center [573, 11] width 32 height 6
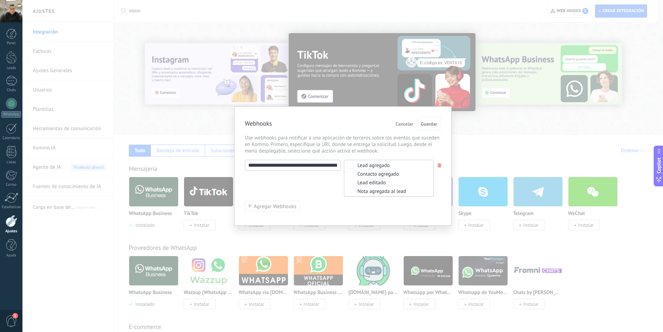
click at [409, 124] on span "Cancelar" at bounding box center [405, 124] width 18 height 5
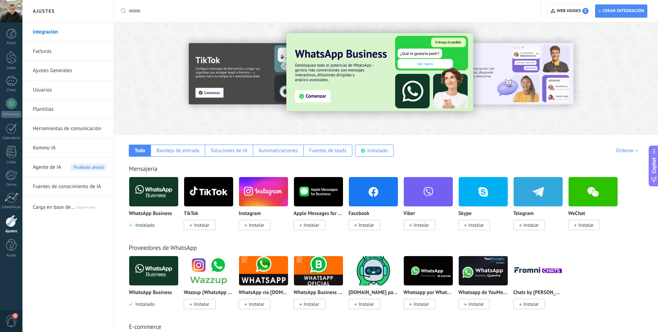
click at [52, 203] on span "Carga en base de datos via NOVA" at bounding box center [54, 206] width 42 height 17
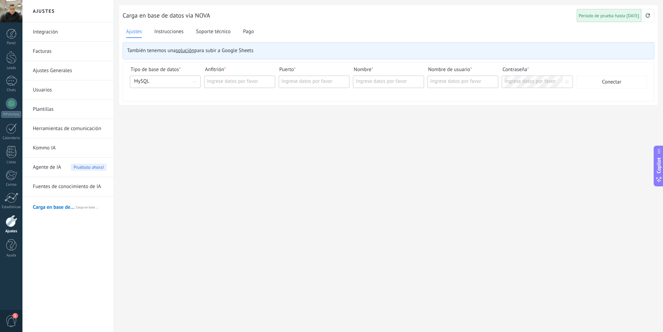
click at [52, 191] on link "Fuentes de conocimiento de IA" at bounding box center [70, 186] width 74 height 19
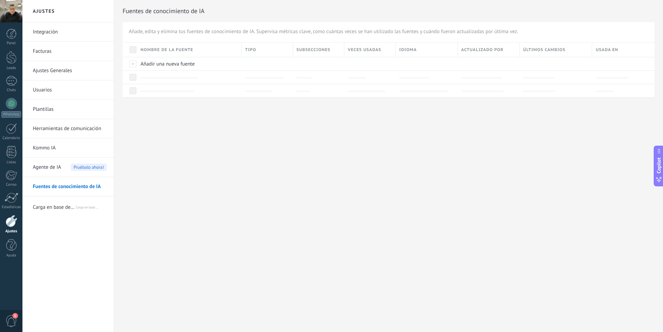
click at [48, 164] on span "Agente de IA" at bounding box center [47, 167] width 28 height 19
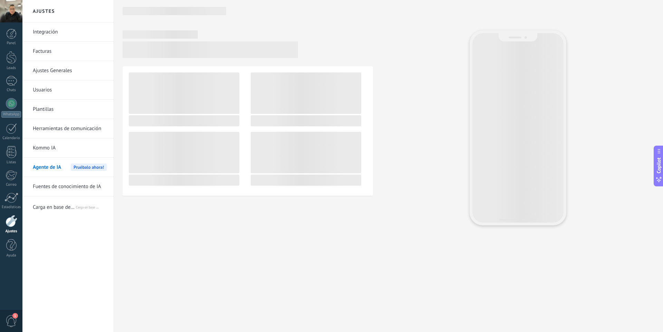
click at [45, 151] on link "Kommo IA" at bounding box center [70, 147] width 74 height 19
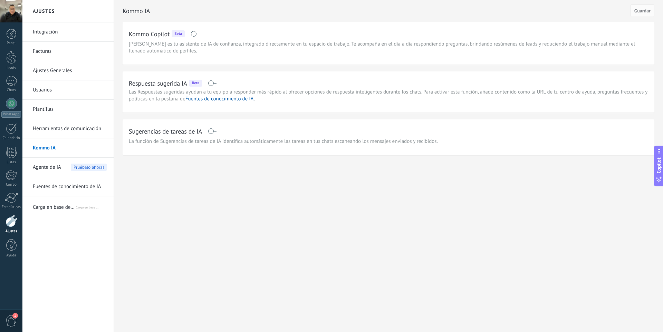
click at [49, 132] on link "Herramientas de comunicación" at bounding box center [70, 128] width 74 height 19
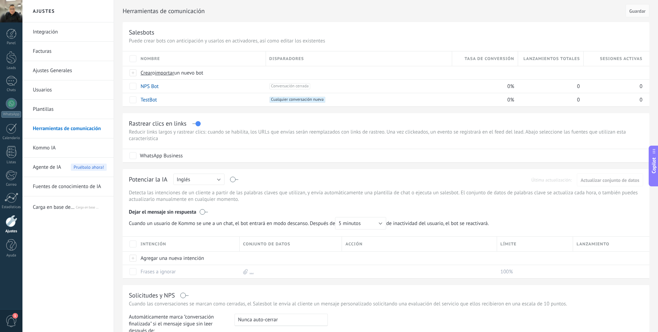
click at [48, 111] on link "Plantillas" at bounding box center [70, 109] width 74 height 19
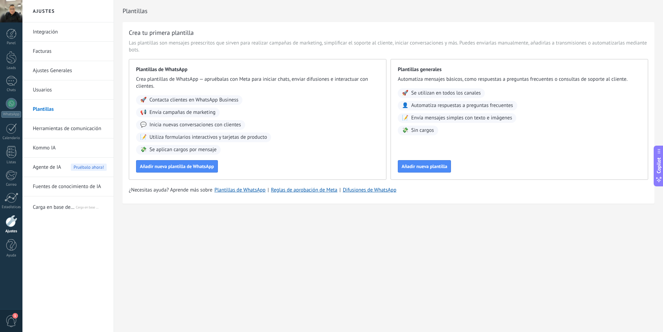
click at [48, 95] on link "Usuarios" at bounding box center [70, 89] width 74 height 19
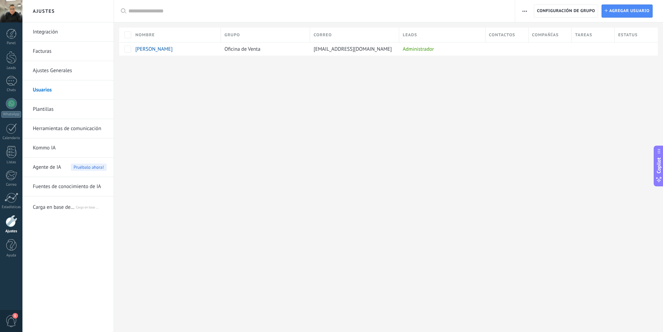
click at [49, 75] on link "Ajustes Generales" at bounding box center [70, 70] width 74 height 19
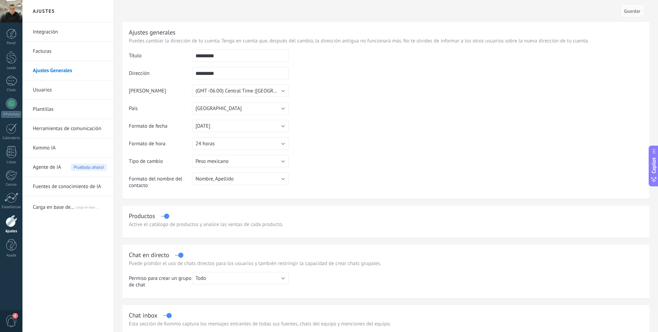
click at [49, 60] on link "Facturas" at bounding box center [70, 51] width 74 height 19
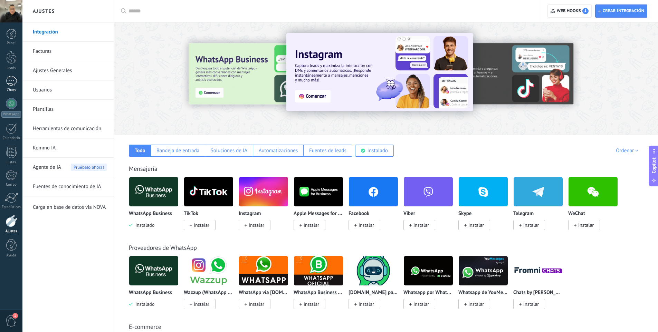
click at [12, 77] on div at bounding box center [11, 81] width 11 height 10
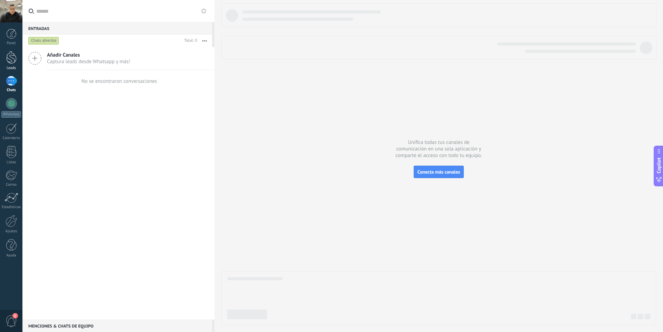
click at [11, 59] on div at bounding box center [11, 57] width 10 height 13
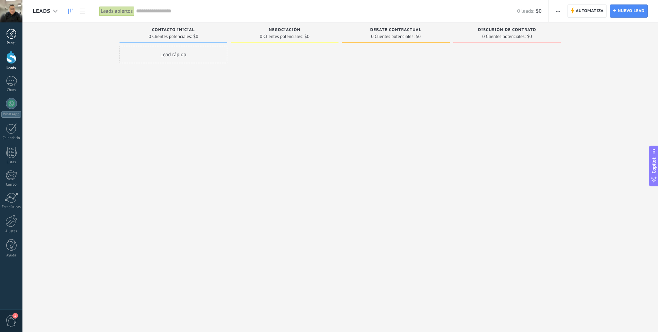
click at [11, 37] on div at bounding box center [11, 34] width 10 height 10
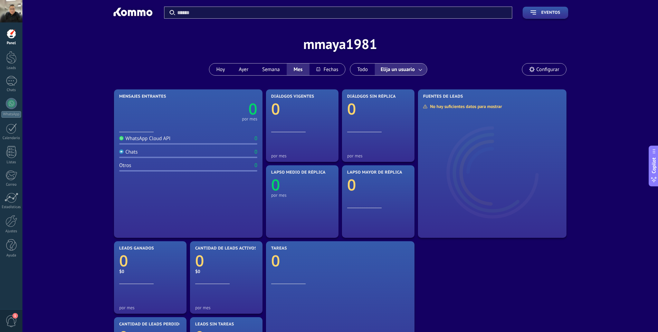
click at [13, 15] on div at bounding box center [11, 11] width 22 height 22
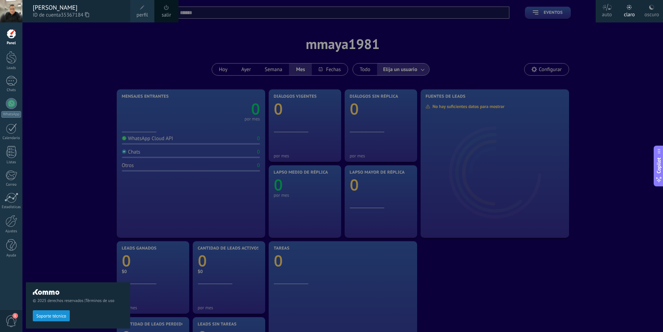
click at [587, 36] on div at bounding box center [353, 166] width 663 height 332
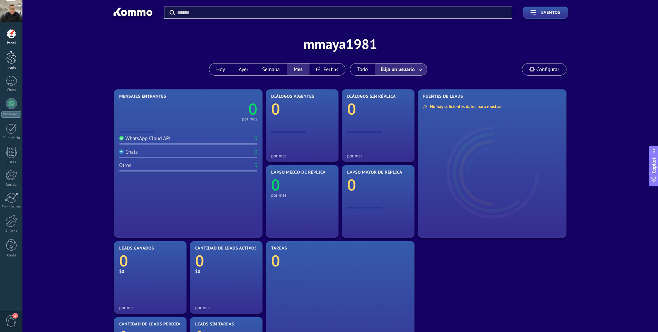
click at [6, 66] on div "Leads" at bounding box center [11, 68] width 20 height 4
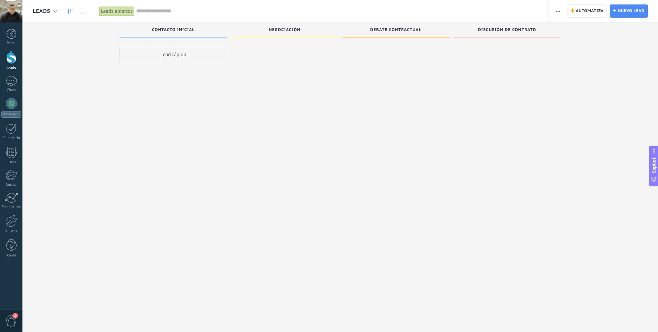
click at [11, 74] on div "Panel Leads Chats WhatsApp Clientes" at bounding box center [11, 147] width 22 height 236
click at [11, 82] on div at bounding box center [11, 81] width 11 height 10
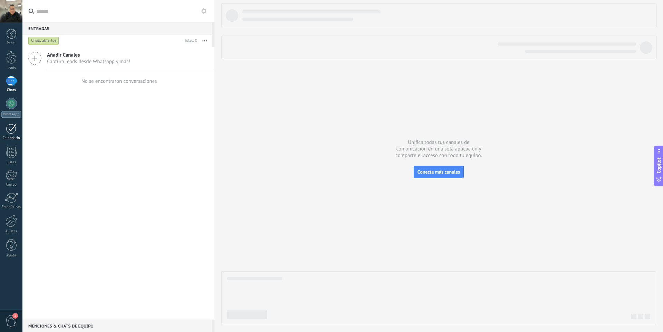
click at [10, 132] on div at bounding box center [11, 128] width 11 height 11
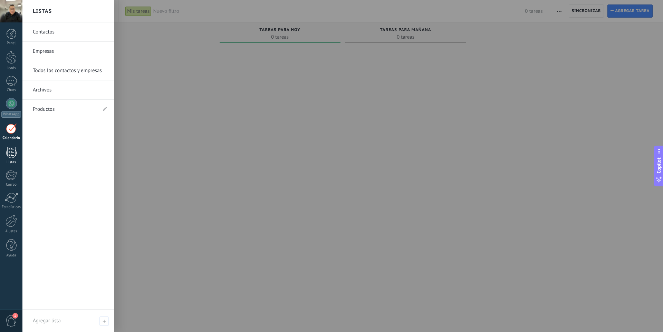
click at [10, 153] on div at bounding box center [11, 152] width 10 height 12
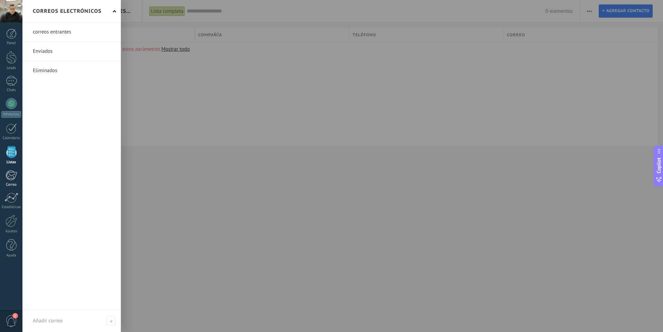
click at [8, 176] on div at bounding box center [11, 175] width 11 height 10
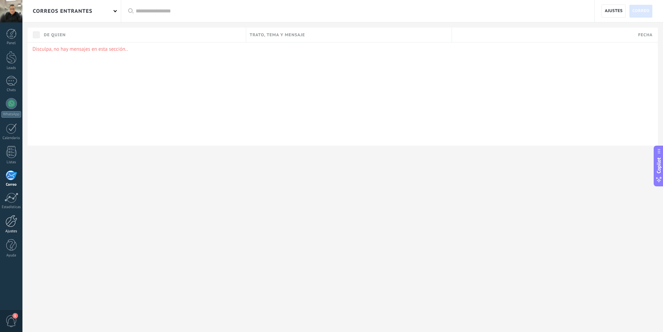
click at [12, 224] on div at bounding box center [12, 221] width 12 height 12
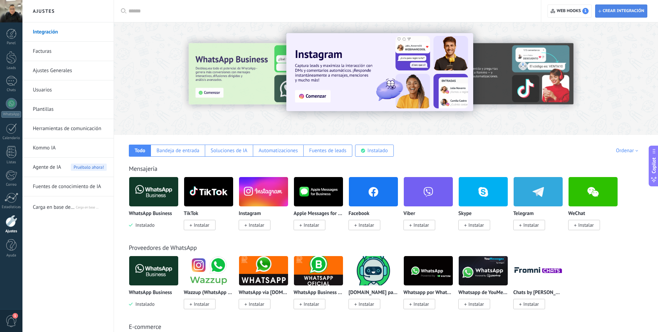
click at [617, 10] on span "Crear integración" at bounding box center [623, 11] width 41 height 6
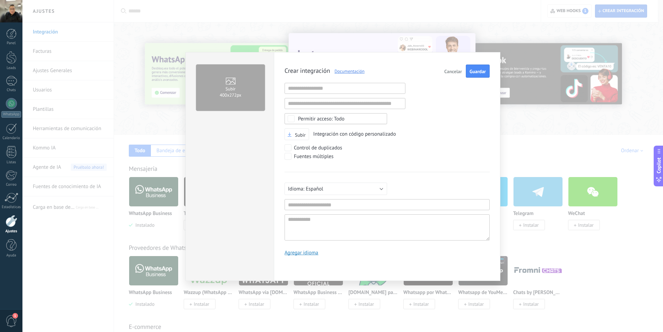
scroll to position [7, 0]
click at [375, 90] on input "text" at bounding box center [345, 88] width 121 height 11
click at [431, 95] on div "Crear integración Documentación Cancelar Guardar URL inválida URL inválida Ning…" at bounding box center [387, 163] width 205 height 197
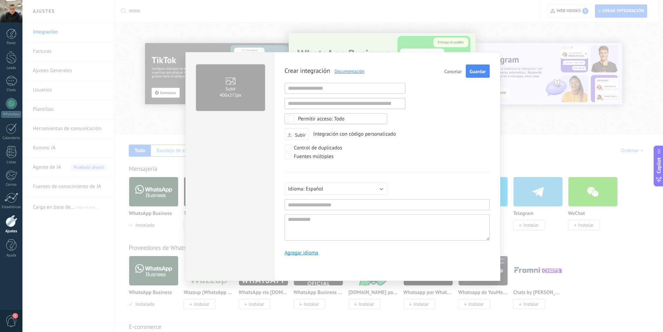
click at [323, 118] on div "Todo" at bounding box center [321, 118] width 47 height 5
click at [412, 151] on div "Control de duplicados" at bounding box center [371, 148] width 173 height 9
click at [328, 134] on span "Integración con código personalizado" at bounding box center [354, 134] width 83 height 7
click at [328, 91] on input "text" at bounding box center [345, 88] width 121 height 11
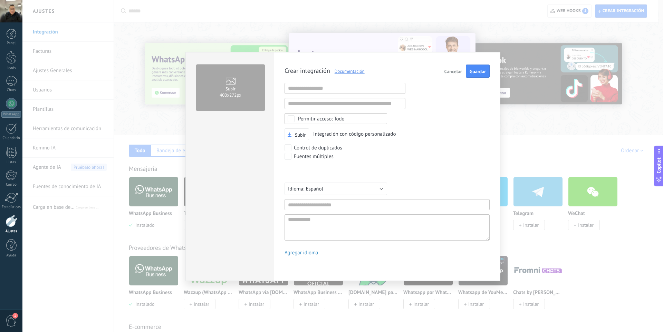
click at [454, 71] on span "Cancelar" at bounding box center [453, 71] width 18 height 5
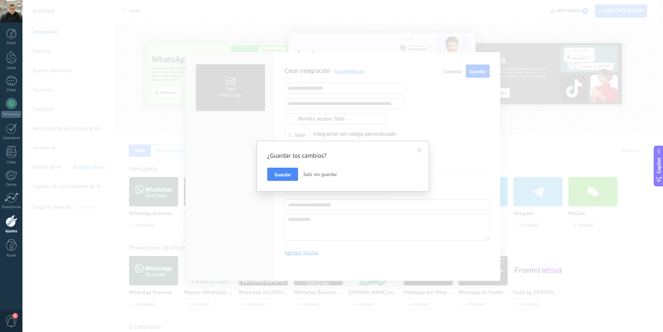
click at [313, 176] on span "Salir sin guardar" at bounding box center [320, 174] width 34 height 6
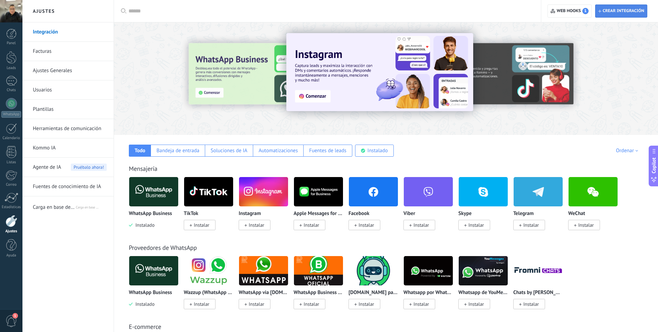
click at [608, 12] on span "Crear integración" at bounding box center [623, 11] width 41 height 6
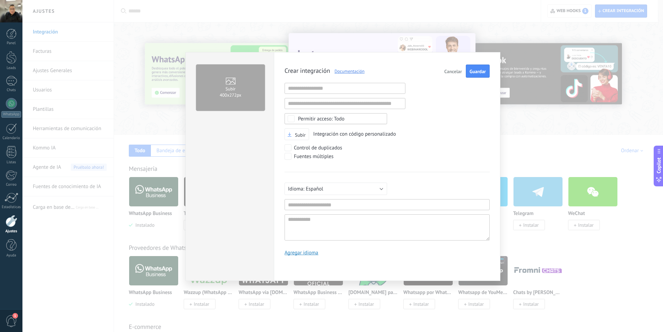
click at [305, 118] on div "Todo" at bounding box center [321, 118] width 47 height 5
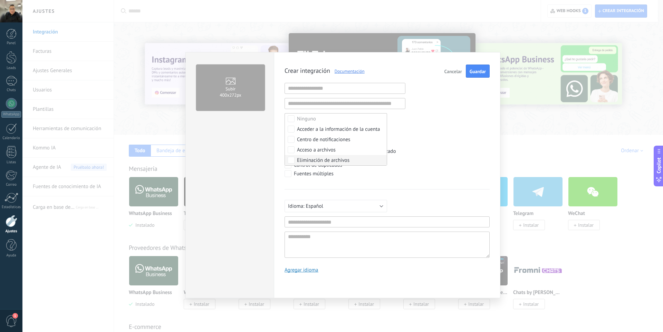
click at [264, 158] on div "Subir 400х272px" at bounding box center [229, 175] width 88 height 246
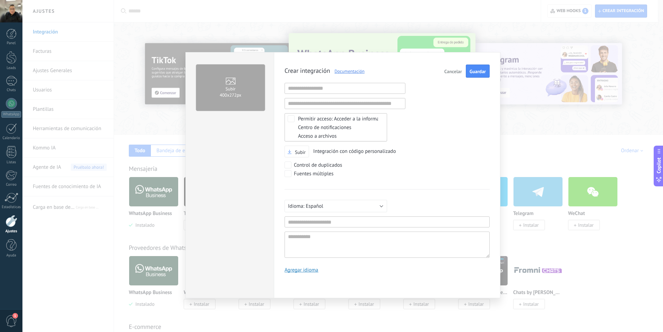
click at [344, 69] on link "Documentación" at bounding box center [347, 71] width 35 height 6
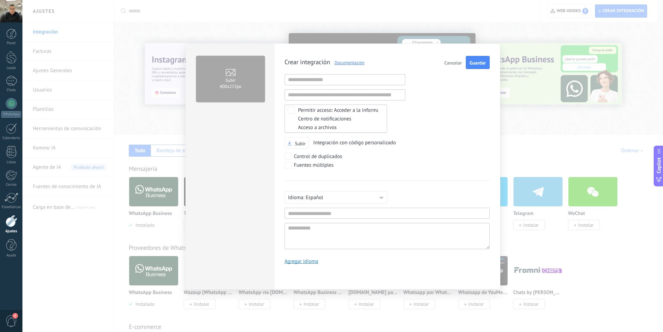
click at [452, 60] on span "Cancelar" at bounding box center [453, 62] width 18 height 5
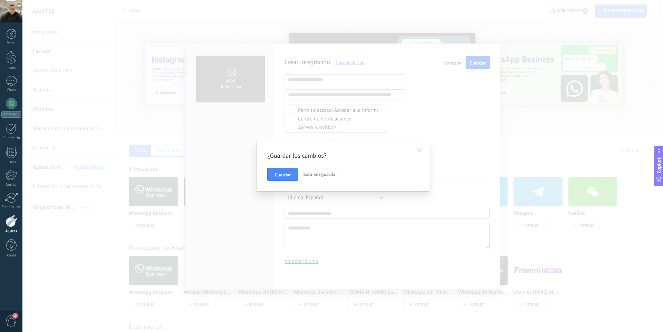
click at [316, 174] on span "Salir sin guardar" at bounding box center [320, 174] width 34 height 6
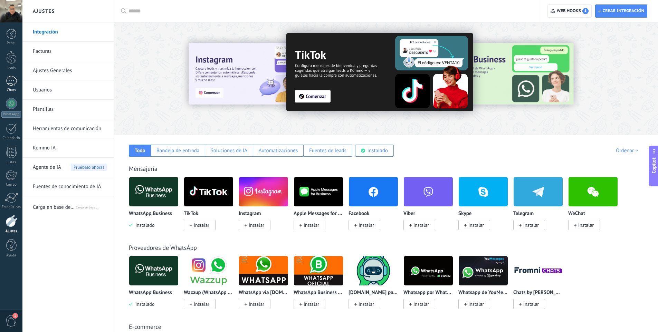
click at [12, 84] on div at bounding box center [11, 81] width 11 height 10
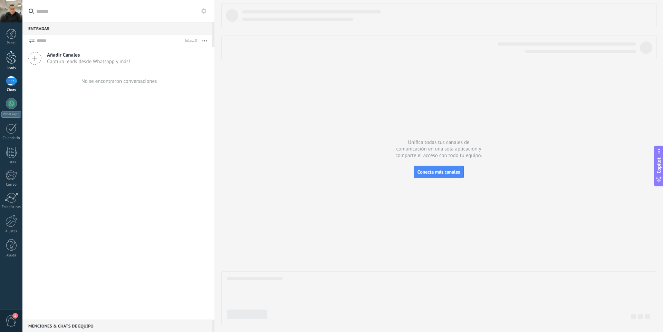
click at [12, 55] on div at bounding box center [11, 57] width 10 height 13
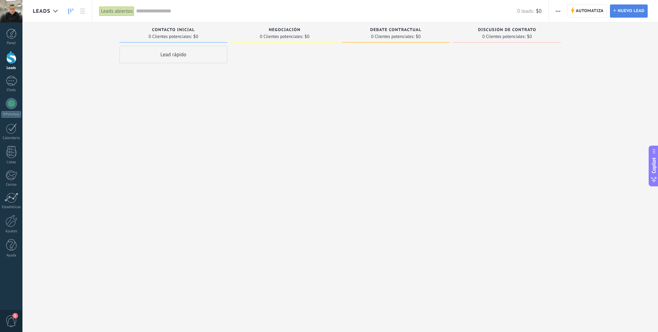
click at [621, 13] on span "Nuevo lead" at bounding box center [630, 11] width 27 height 12
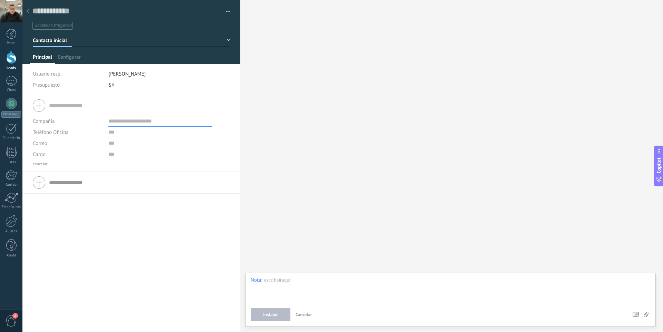
click at [65, 13] on input "text" at bounding box center [126, 11] width 188 height 10
click at [227, 11] on button "button" at bounding box center [226, 11] width 10 height 10
click at [9, 225] on div at bounding box center [12, 221] width 12 height 12
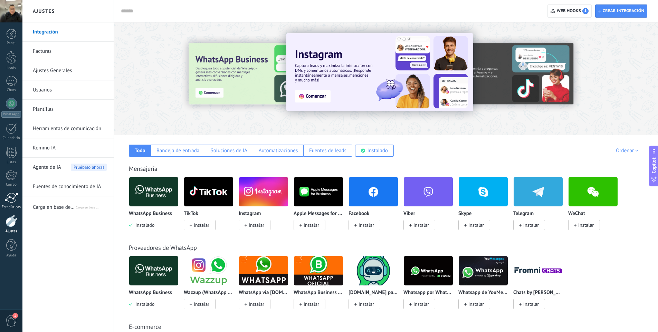
click at [10, 200] on div at bounding box center [11, 198] width 14 height 10
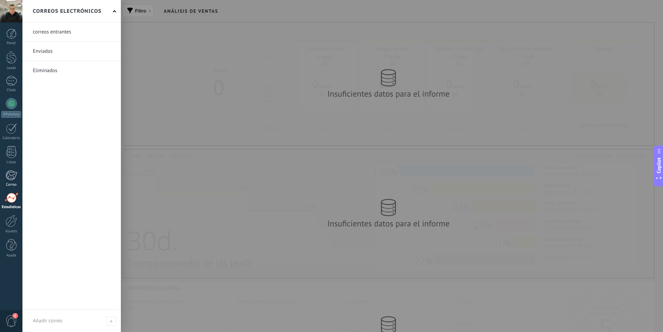
click at [10, 176] on div at bounding box center [11, 175] width 11 height 10
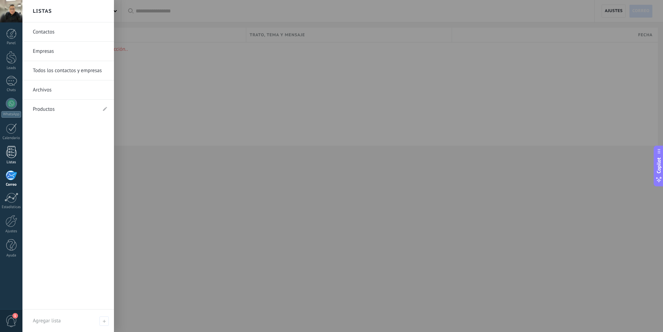
click at [10, 153] on div at bounding box center [11, 152] width 10 height 12
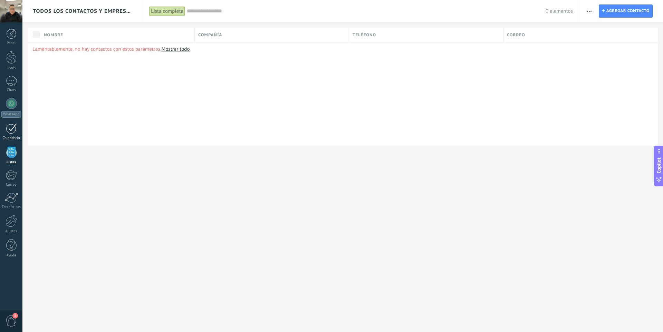
click at [11, 132] on div at bounding box center [11, 128] width 11 height 11
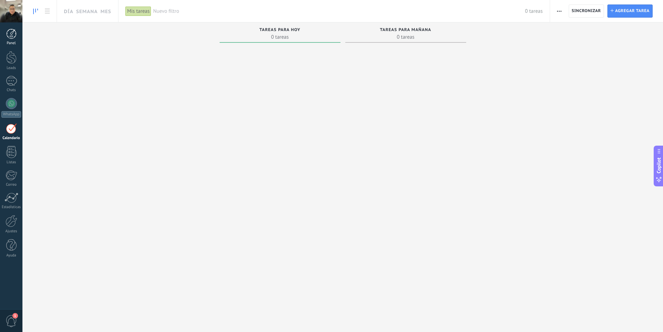
click at [11, 36] on div at bounding box center [11, 34] width 10 height 10
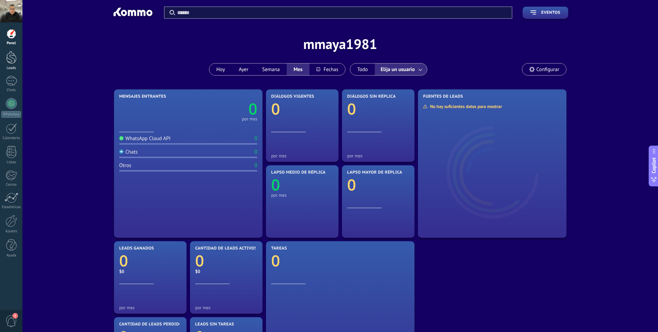
click at [9, 54] on div at bounding box center [11, 57] width 10 height 13
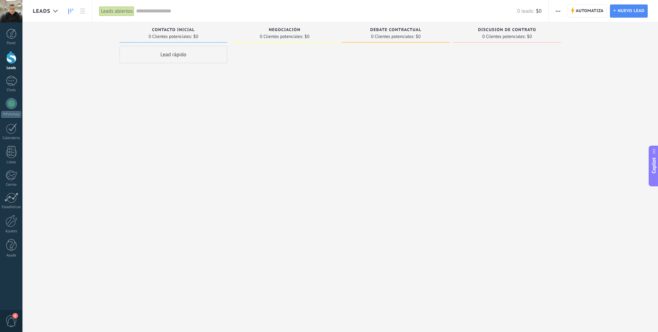
click at [8, 71] on div "Panel Leads Chats WhatsApp Clientes" at bounding box center [11, 147] width 22 height 236
click at [9, 81] on div at bounding box center [11, 81] width 11 height 10
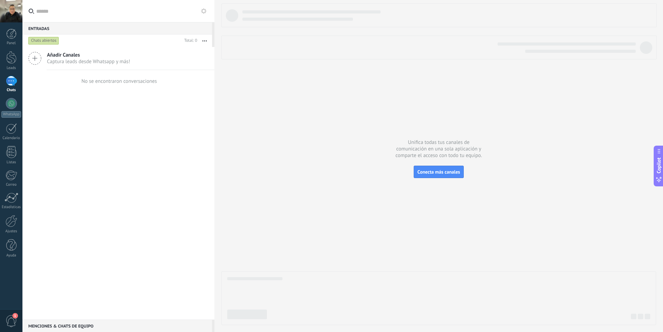
click at [7, 28] on div "Panel Leads Chats WhatsApp Clientes" at bounding box center [22, 165] width 45 height 287
click at [10, 33] on div at bounding box center [11, 34] width 10 height 10
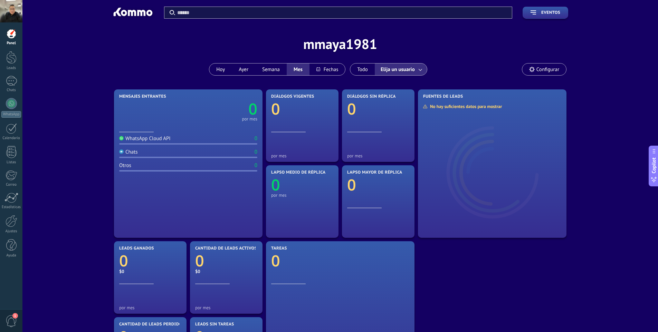
click at [535, 68] on span "Configurar" at bounding box center [544, 70] width 44 height 12
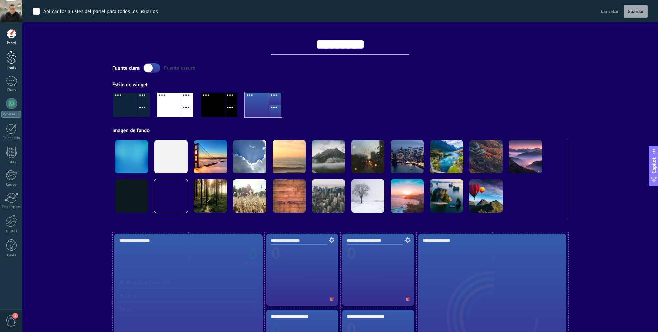
click at [7, 61] on div at bounding box center [11, 57] width 10 height 13
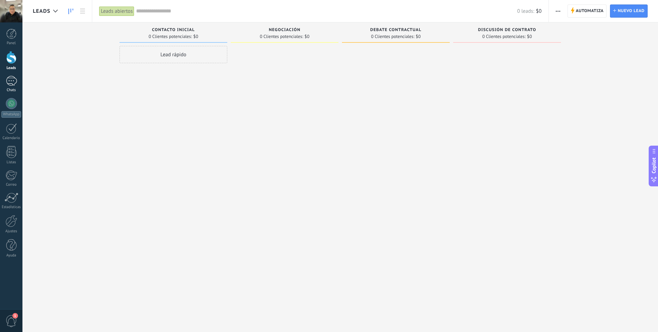
click at [11, 76] on div at bounding box center [11, 81] width 11 height 10
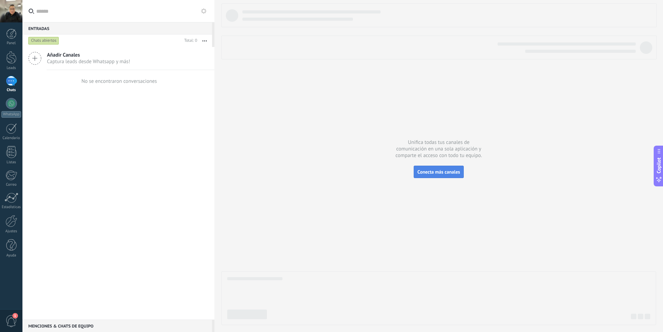
click at [435, 170] on span "Conecta más canales" at bounding box center [439, 172] width 42 height 6
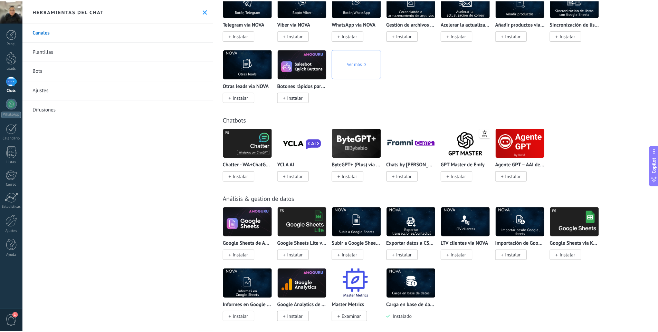
scroll to position [1731, 0]
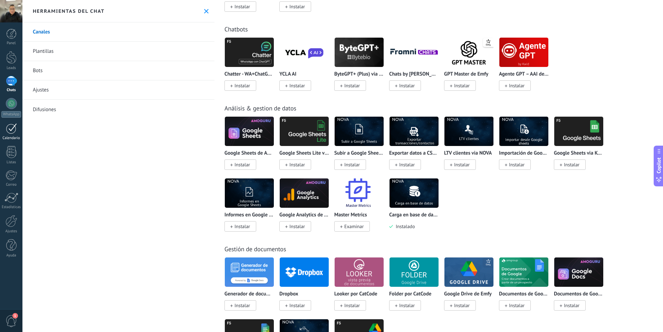
click at [12, 129] on div at bounding box center [11, 128] width 11 height 11
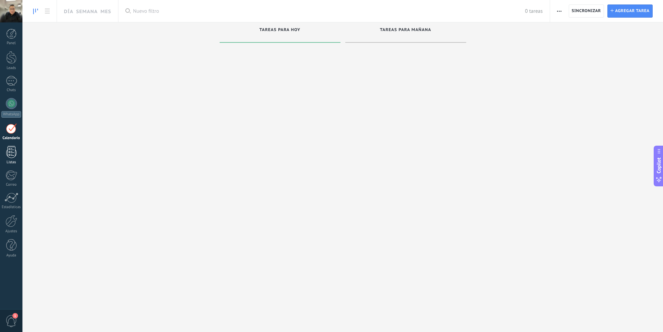
click at [11, 149] on div at bounding box center [11, 152] width 10 height 12
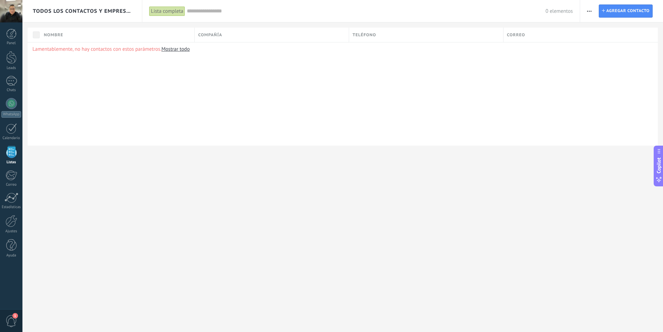
click at [591, 12] on span "button" at bounding box center [589, 10] width 4 height 13
click at [9, 176] on div at bounding box center [11, 175] width 11 height 10
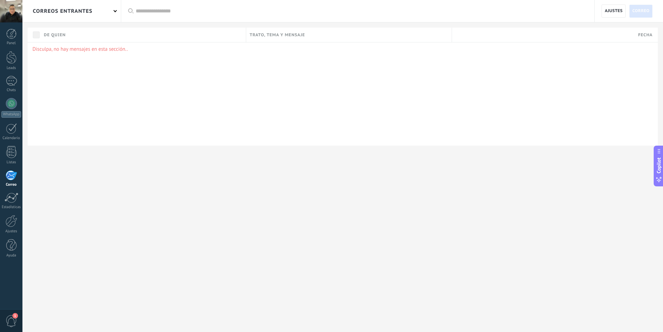
click at [10, 192] on div "Panel Leads Chats WhatsApp Clientes" at bounding box center [11, 147] width 22 height 236
click at [9, 217] on div at bounding box center [12, 221] width 12 height 12
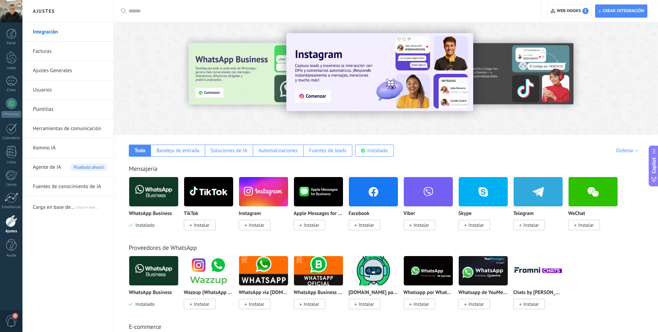
click at [67, 208] on span "Carga en base de datos via NOVA" at bounding box center [54, 206] width 42 height 17
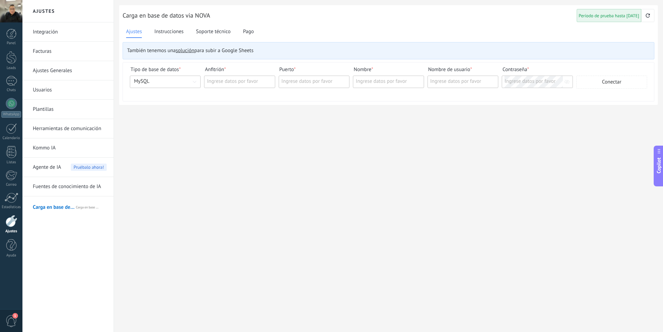
click at [60, 186] on link "Fuentes de conocimiento de IA" at bounding box center [70, 186] width 74 height 19
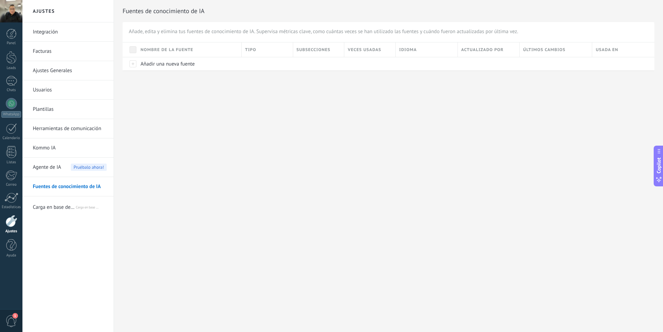
click at [45, 166] on span "Agente de IA" at bounding box center [47, 167] width 28 height 19
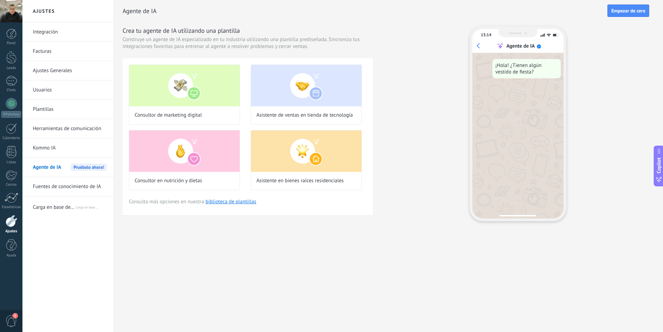
click at [48, 32] on link "Integración" at bounding box center [70, 31] width 74 height 19
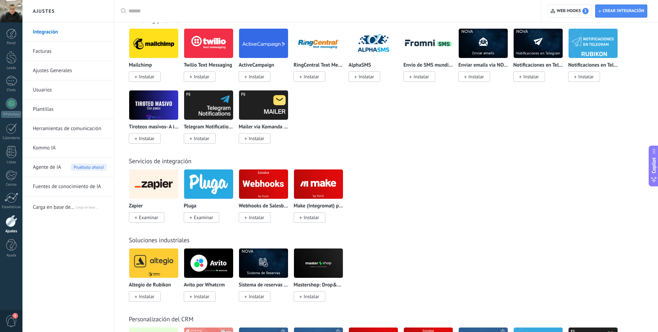
scroll to position [1014, 0]
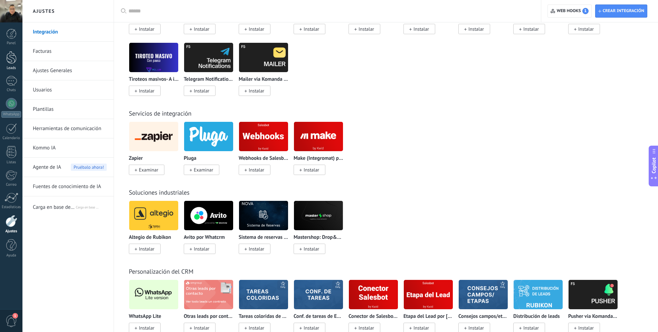
click at [3, 59] on link "Leads" at bounding box center [11, 60] width 22 height 19
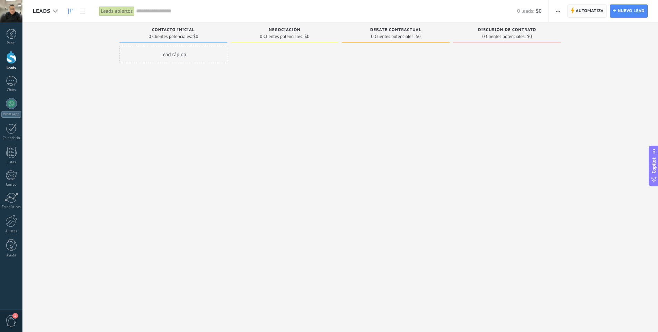
click at [589, 6] on span "Automatiza" at bounding box center [590, 11] width 28 height 12
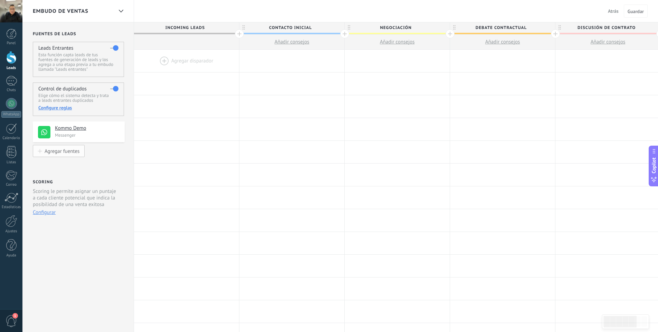
click at [60, 153] on div "Agregar fuentes" at bounding box center [62, 151] width 35 height 6
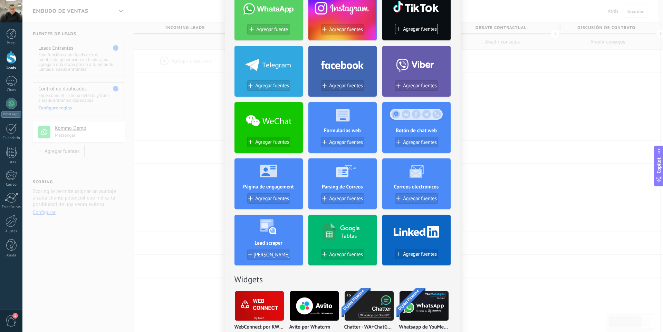
scroll to position [66, 0]
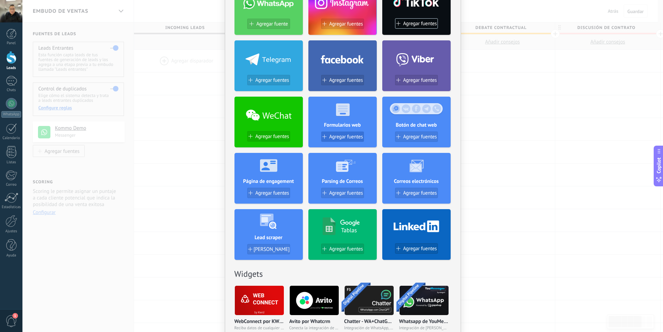
click at [341, 136] on span "Agregar fuentes" at bounding box center [346, 137] width 34 height 6
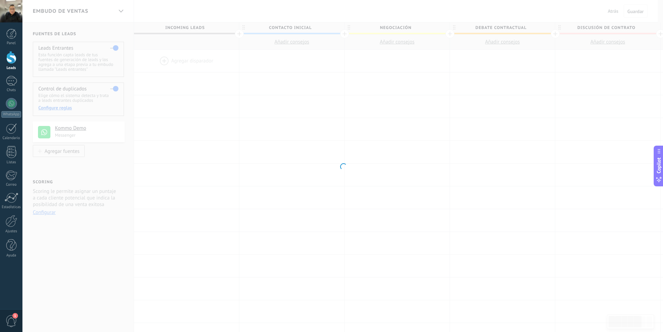
scroll to position [0, 0]
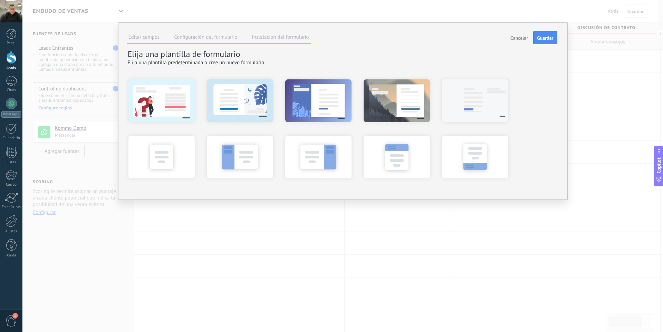
click at [199, 39] on label "Configuración del formulario" at bounding box center [205, 37] width 63 height 7
click at [263, 39] on label "Instalación del formulario" at bounding box center [280, 37] width 57 height 7
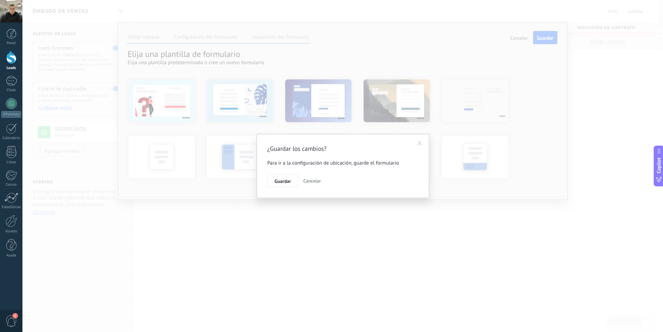
click at [308, 181] on span "Cancelar" at bounding box center [312, 181] width 18 height 6
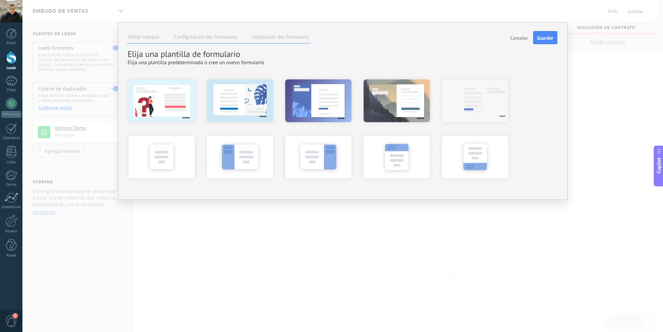
click at [267, 43] on li "Instalación del formulario" at bounding box center [280, 38] width 60 height 10
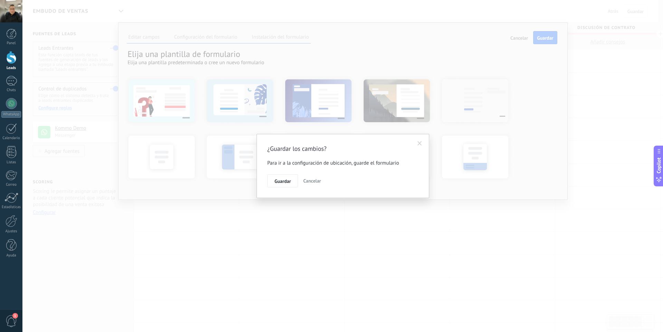
click at [312, 185] on button "Cancelar" at bounding box center [311, 180] width 23 height 13
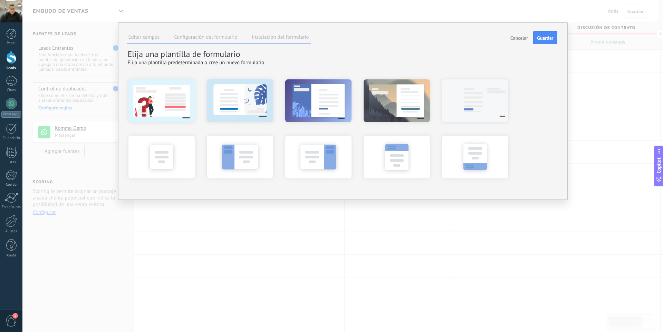
click at [145, 35] on label "Editar campos" at bounding box center [143, 37] width 31 height 7
click at [520, 37] on span "Cancelar" at bounding box center [519, 38] width 18 height 5
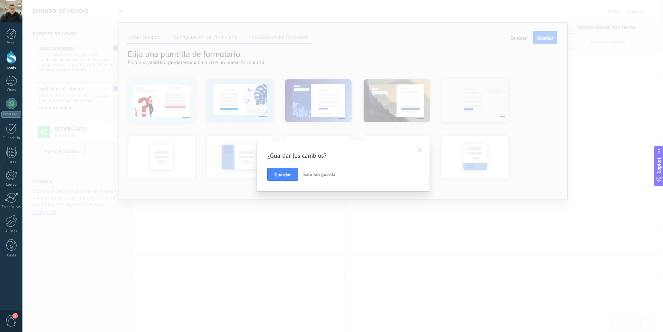
click at [319, 172] on span "Salir sin guardar" at bounding box center [320, 174] width 34 height 6
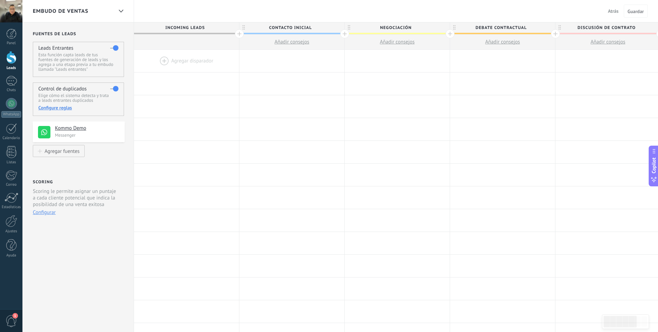
click at [110, 161] on div "Fuentes de leads Leads Entrantes Esta función capta leads de tus fuentes de gen…" at bounding box center [78, 275] width 112 height 506
click at [73, 150] on div "Agregar fuentes" at bounding box center [62, 151] width 35 height 6
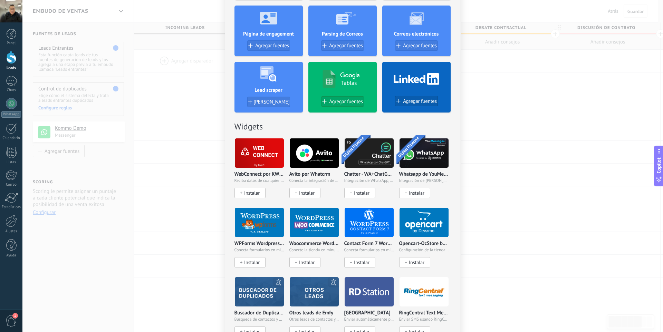
scroll to position [215, 0]
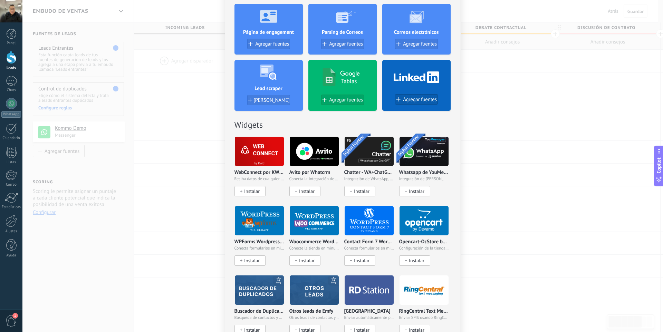
click at [255, 173] on p "WebConnect por KWID" at bounding box center [259, 173] width 50 height 6
click at [249, 191] on span "Instalar" at bounding box center [252, 192] width 16 height 6
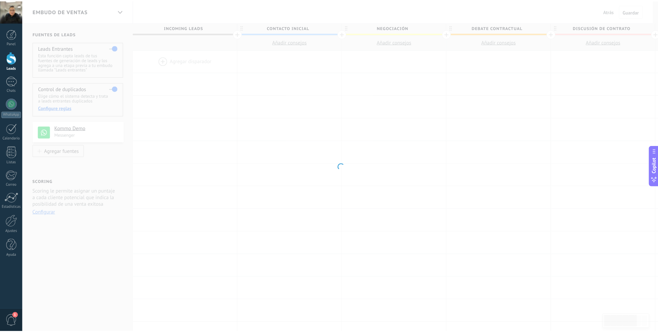
scroll to position [0, 0]
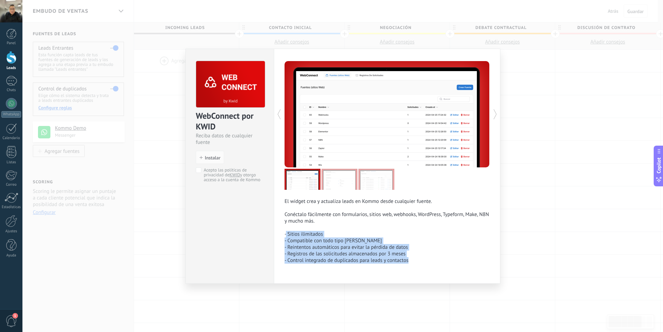
drag, startPoint x: 286, startPoint y: 236, endPoint x: 414, endPoint y: 261, distance: 131.4
click at [414, 261] on p "El widget crea y actualiza leads en Kommo desde cualquier fuente. Conéctalo fác…" at bounding box center [387, 231] width 205 height 66
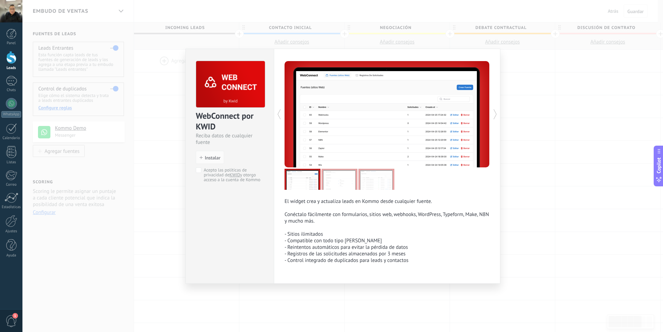
click at [499, 119] on div "El widget crea y actualiza leads en Kommo desde cualquier fuente. Conéctalo fác…" at bounding box center [387, 166] width 227 height 235
click at [497, 115] on icon at bounding box center [495, 114] width 7 height 14
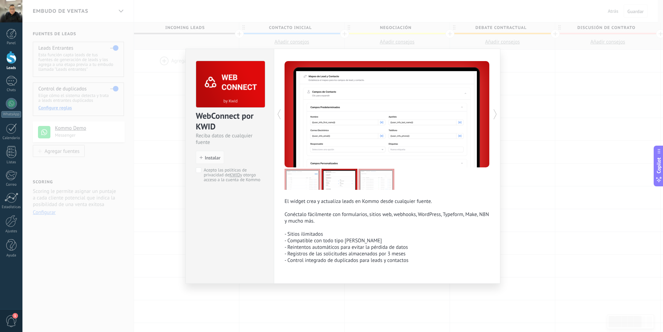
click at [497, 115] on icon at bounding box center [495, 114] width 7 height 14
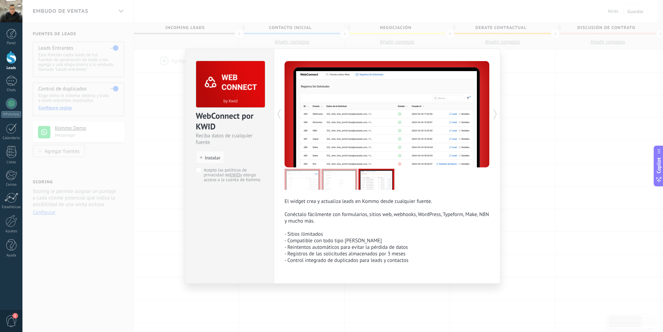
click at [497, 115] on icon at bounding box center [495, 114] width 7 height 14
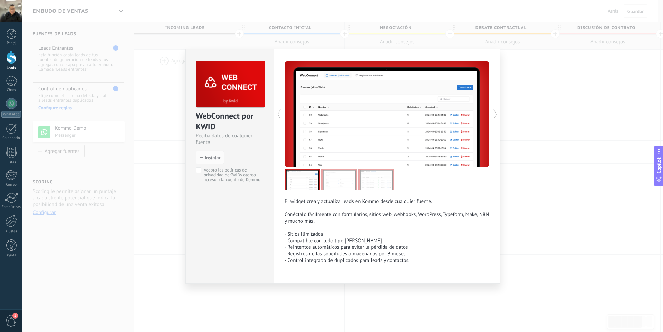
click at [521, 103] on div "WebConnect por KWID Reciba datos de cualquier fuente install Instalar Acepto la…" at bounding box center [342, 166] width 641 height 332
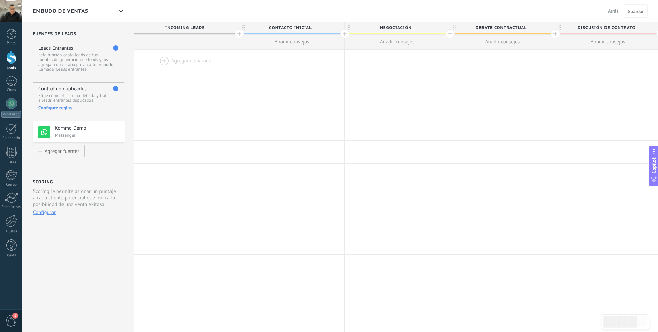
click at [59, 90] on h4 "Control de duplicados" at bounding box center [62, 89] width 48 height 7
click at [56, 86] on h4 "Control de duplicados" at bounding box center [62, 89] width 48 height 7
click at [52, 105] on div "Configure reglas" at bounding box center [78, 108] width 80 height 6
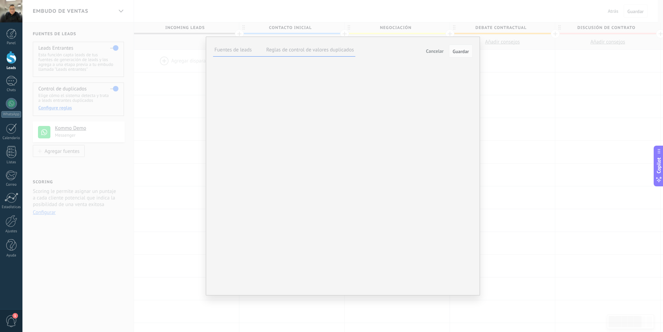
click at [331, 48] on label "Reglas de control de valores duplicados" at bounding box center [310, 50] width 88 height 7
click at [434, 51] on span "Cancelar" at bounding box center [435, 51] width 18 height 6
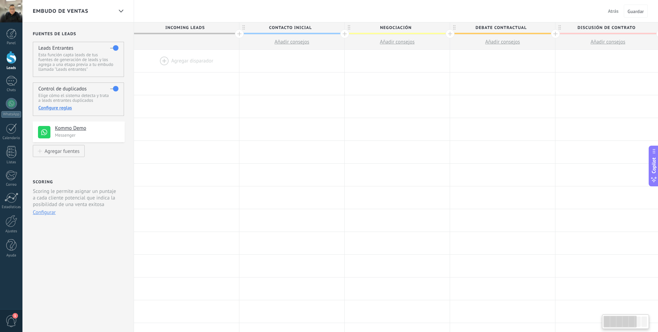
scroll to position [7, 0]
click at [15, 222] on div at bounding box center [12, 221] width 12 height 12
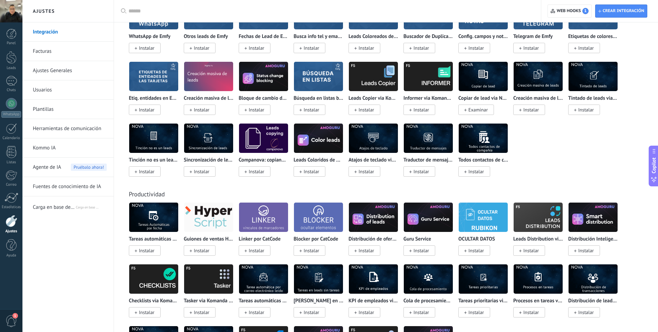
scroll to position [2142, 0]
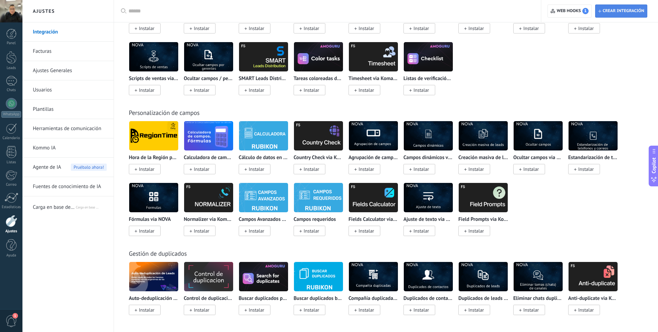
click at [612, 16] on span "Crear integración" at bounding box center [621, 11] width 46 height 12
type textarea "**********"
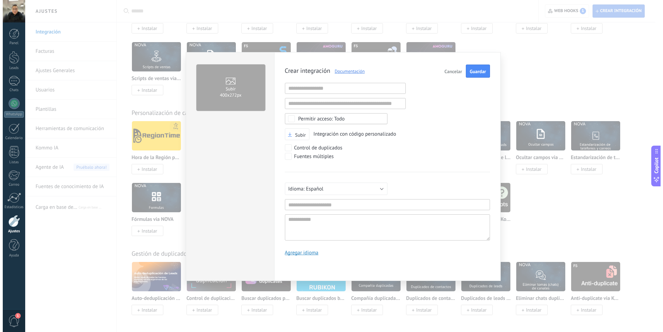
scroll to position [7, 0]
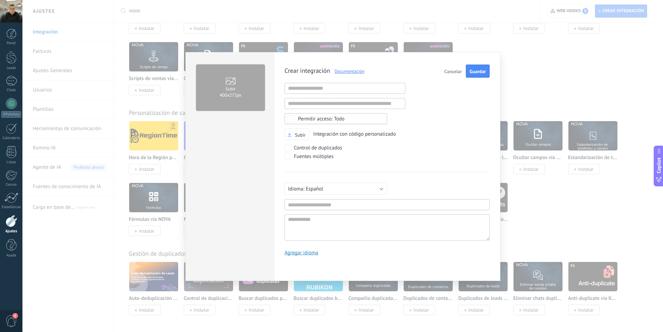
click at [355, 70] on link "Documentación" at bounding box center [347, 71] width 35 height 6
